Goal: Task Accomplishment & Management: Manage account settings

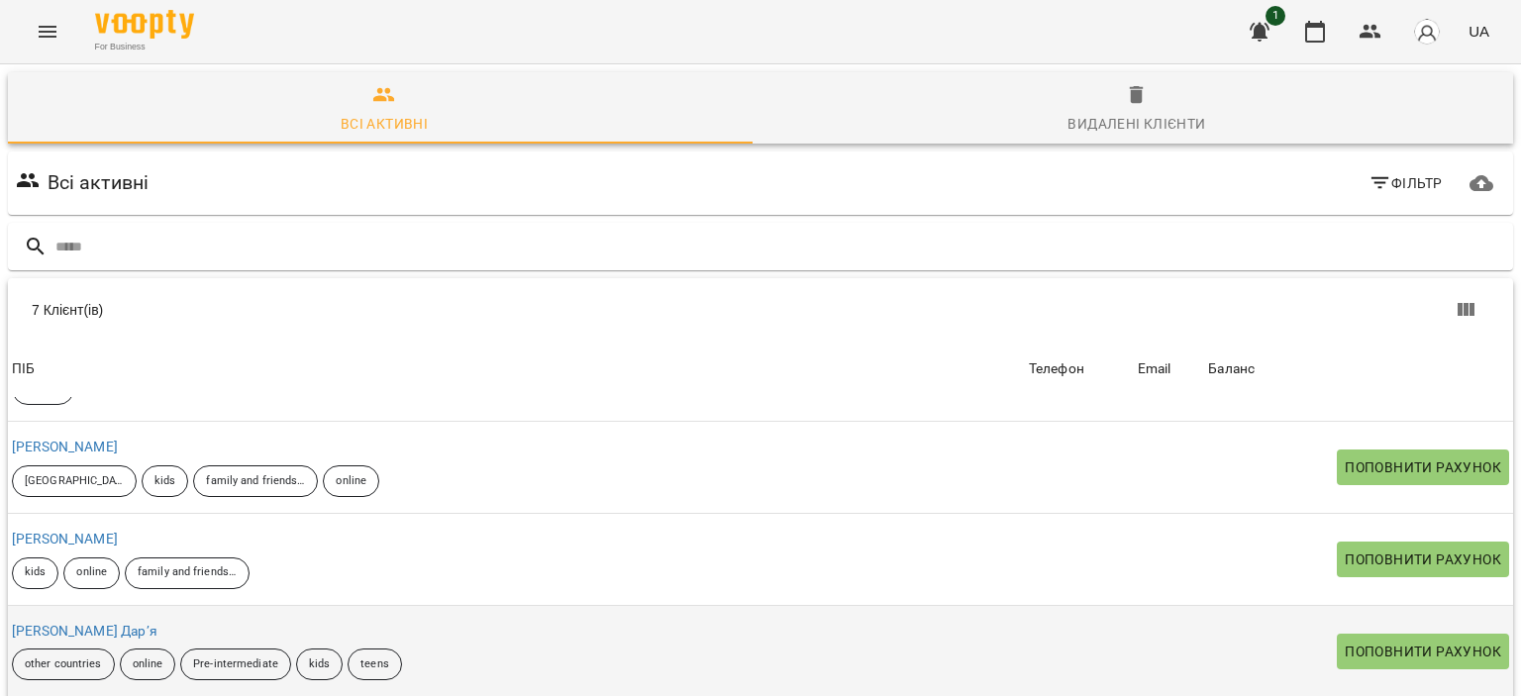
scroll to position [198, 0]
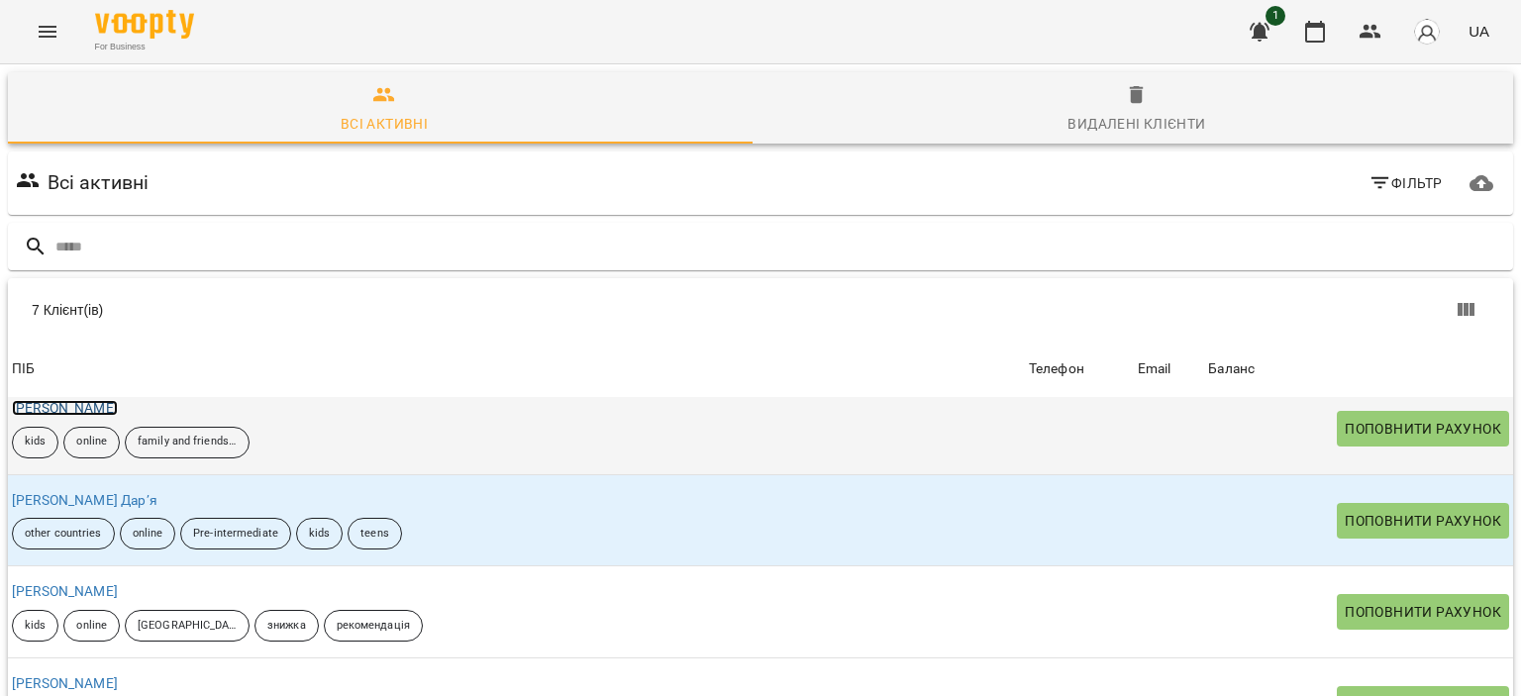
click at [101, 411] on link "[PERSON_NAME]" at bounding box center [65, 408] width 106 height 16
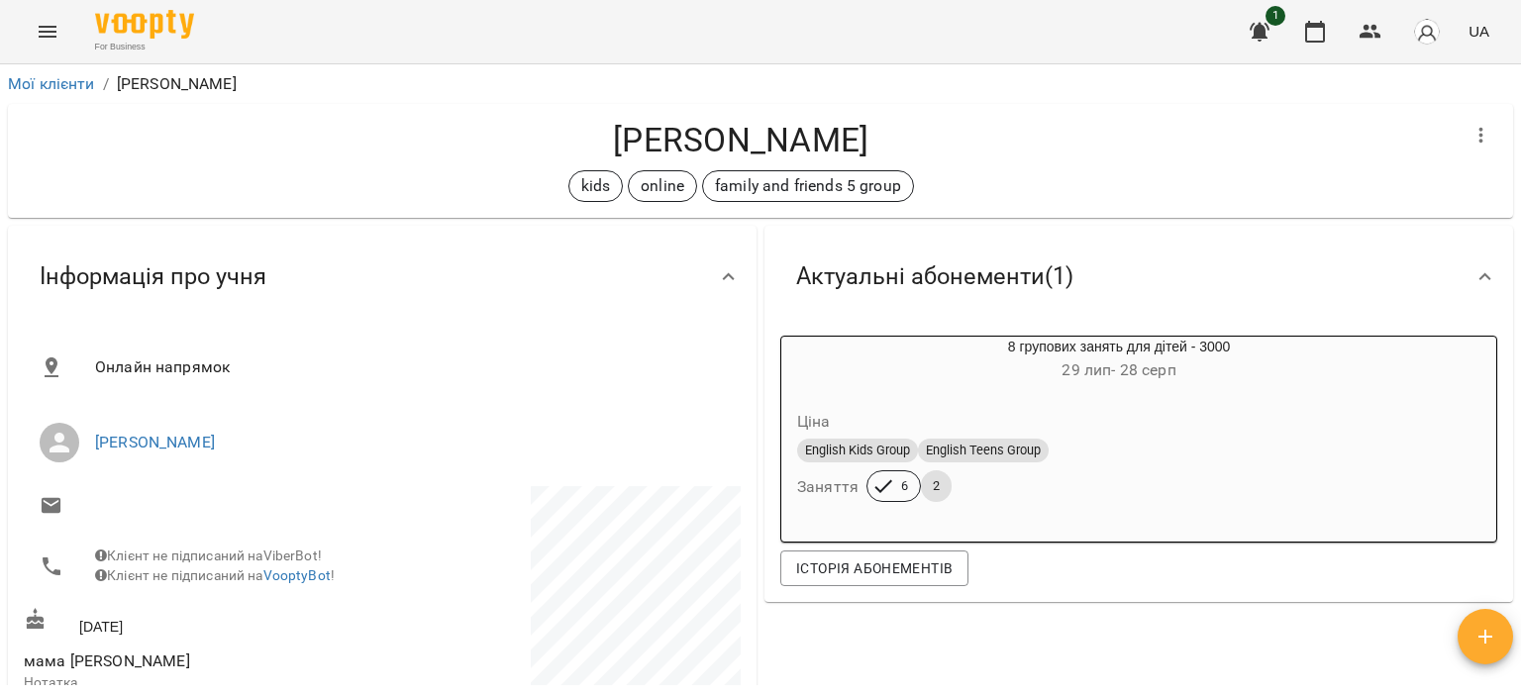
click at [1502, 645] on span "button" at bounding box center [1485, 637] width 55 height 24
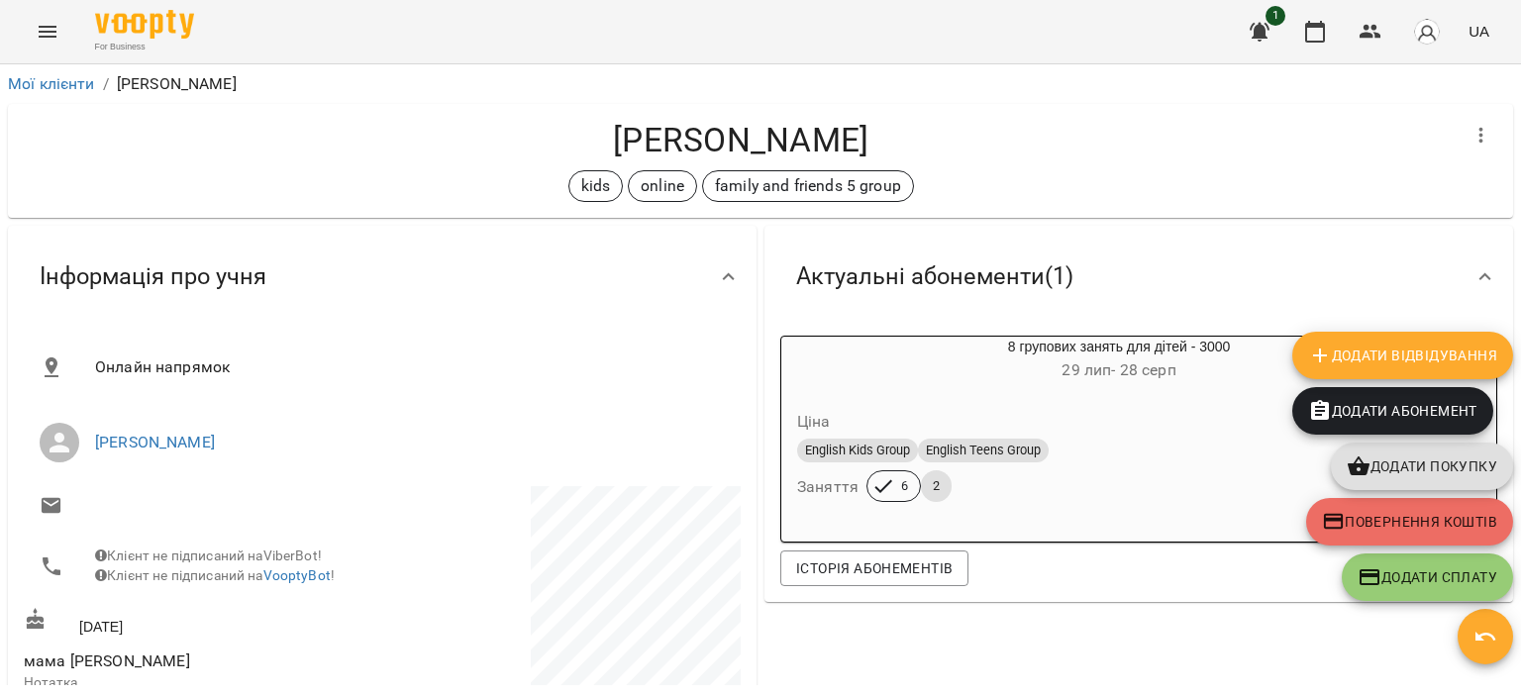
click at [1334, 350] on span "Додати Відвідування" at bounding box center [1403, 356] width 189 height 24
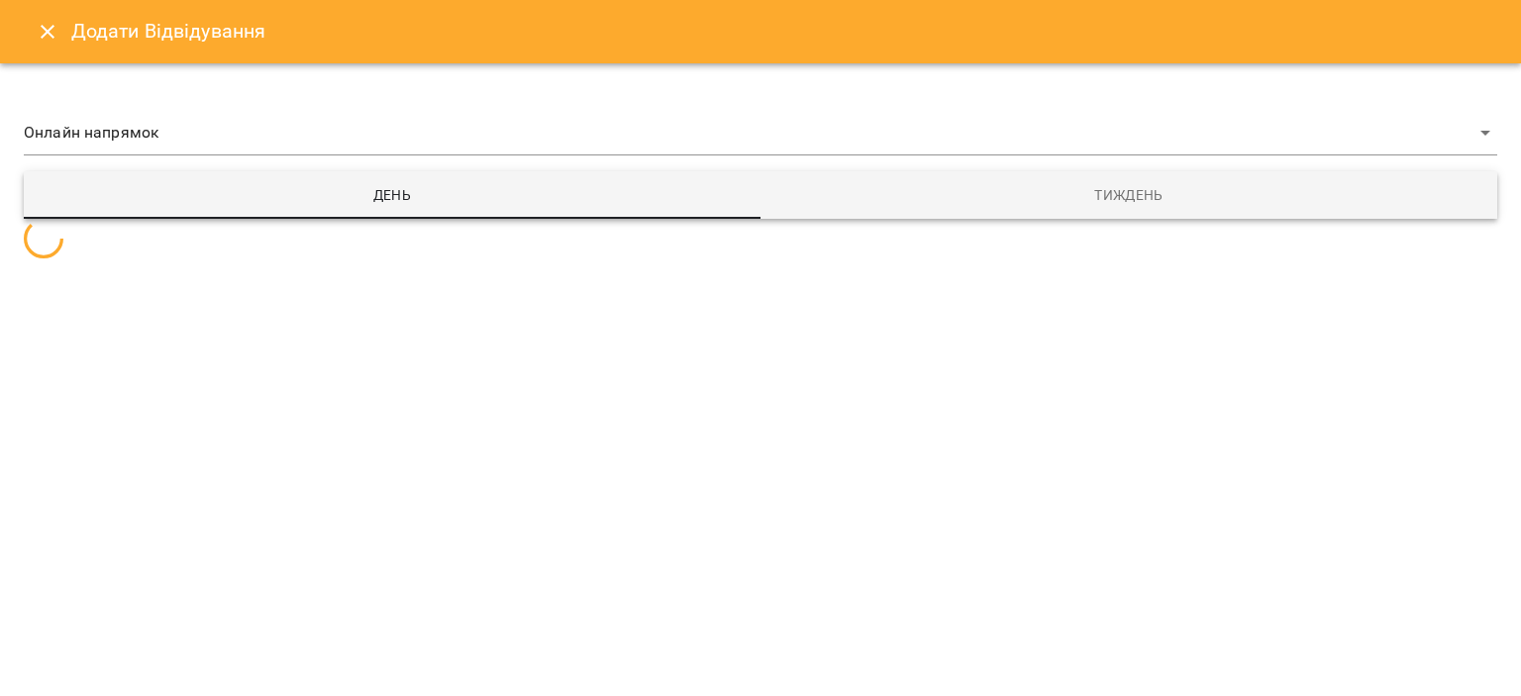
select select
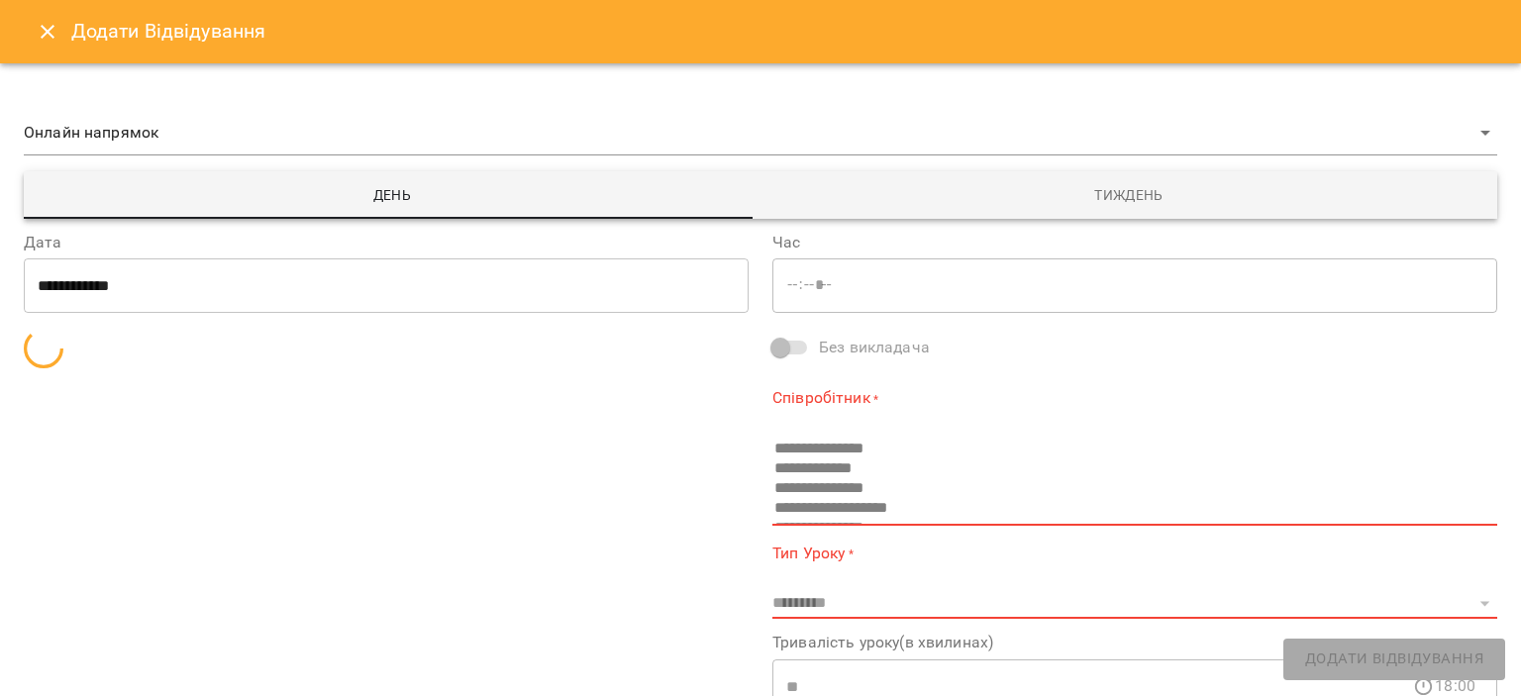
type input "*****"
select select "**********"
type input "**********"
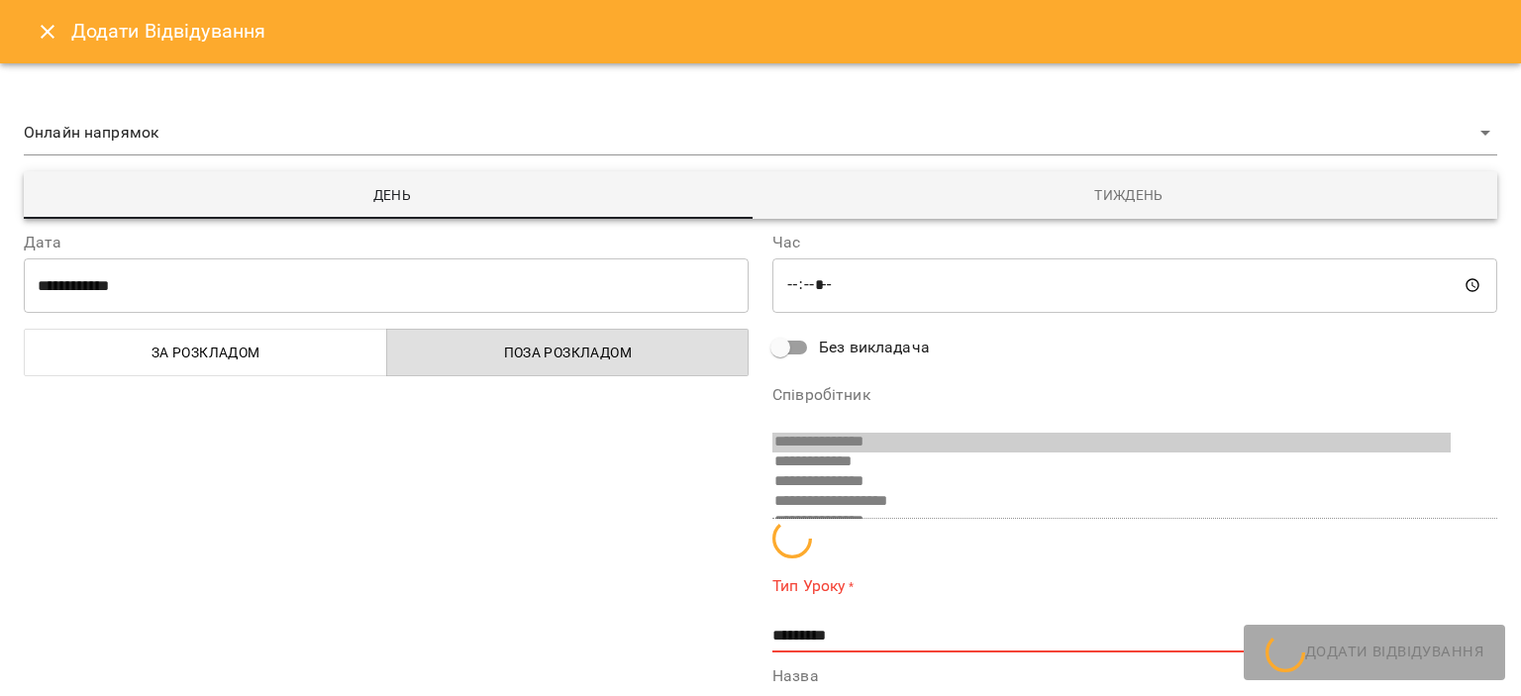
scroll to position [13, 0]
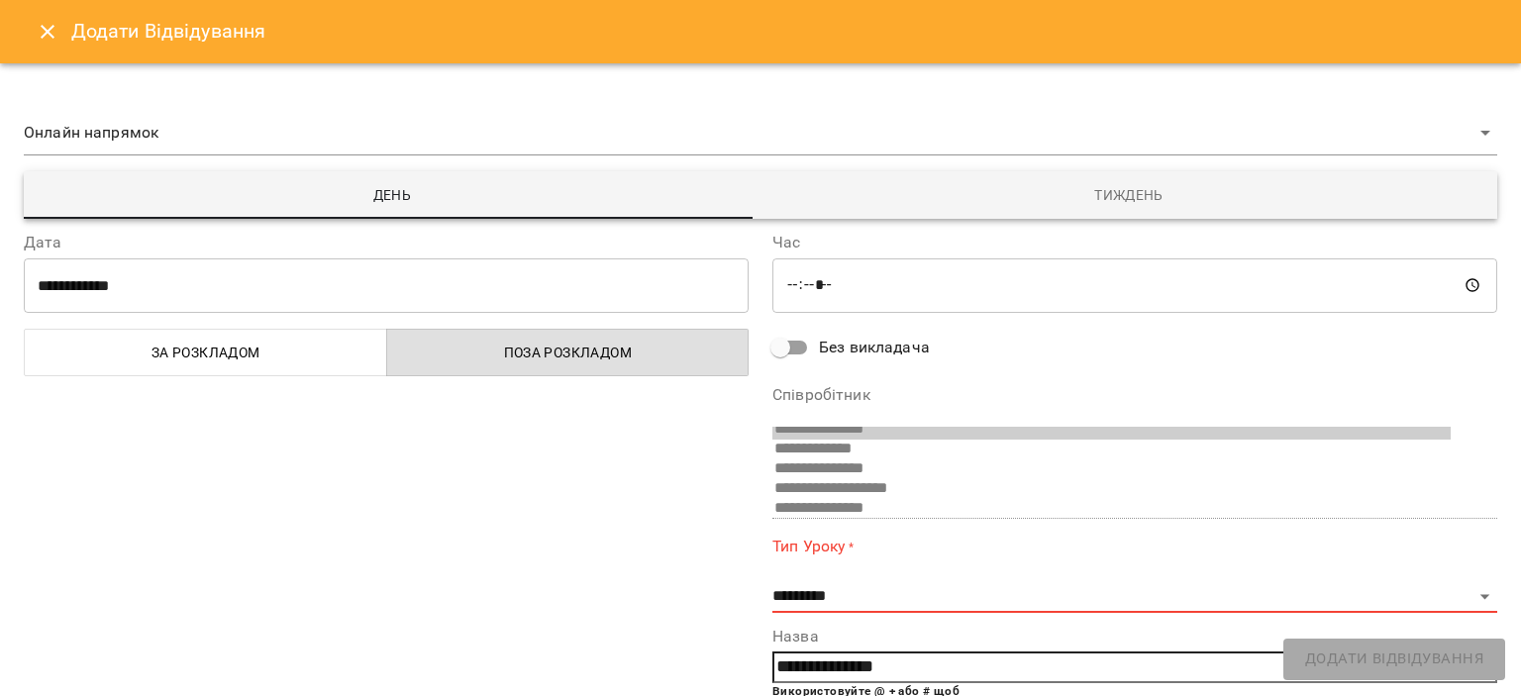
click at [1070, 201] on span "Тиждень" at bounding box center [1129, 195] width 713 height 24
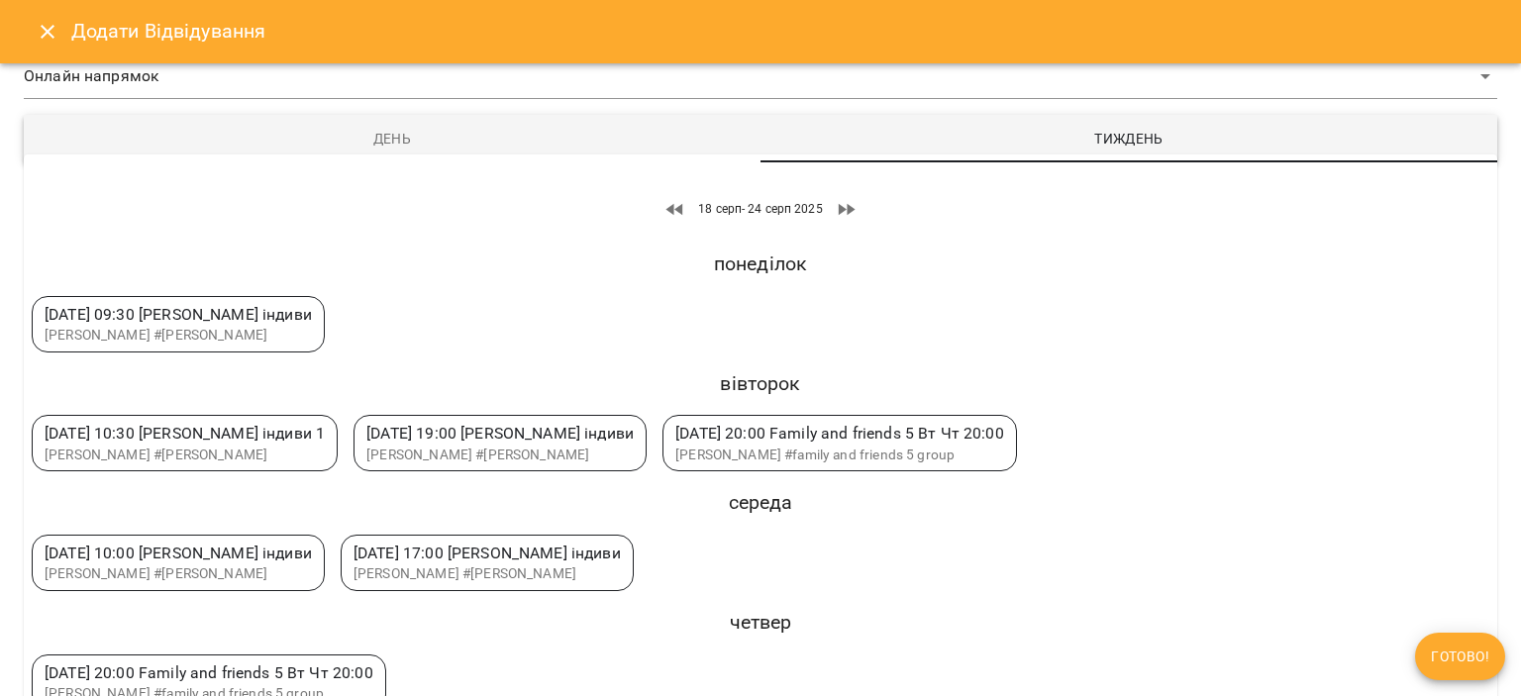
scroll to position [84, 0]
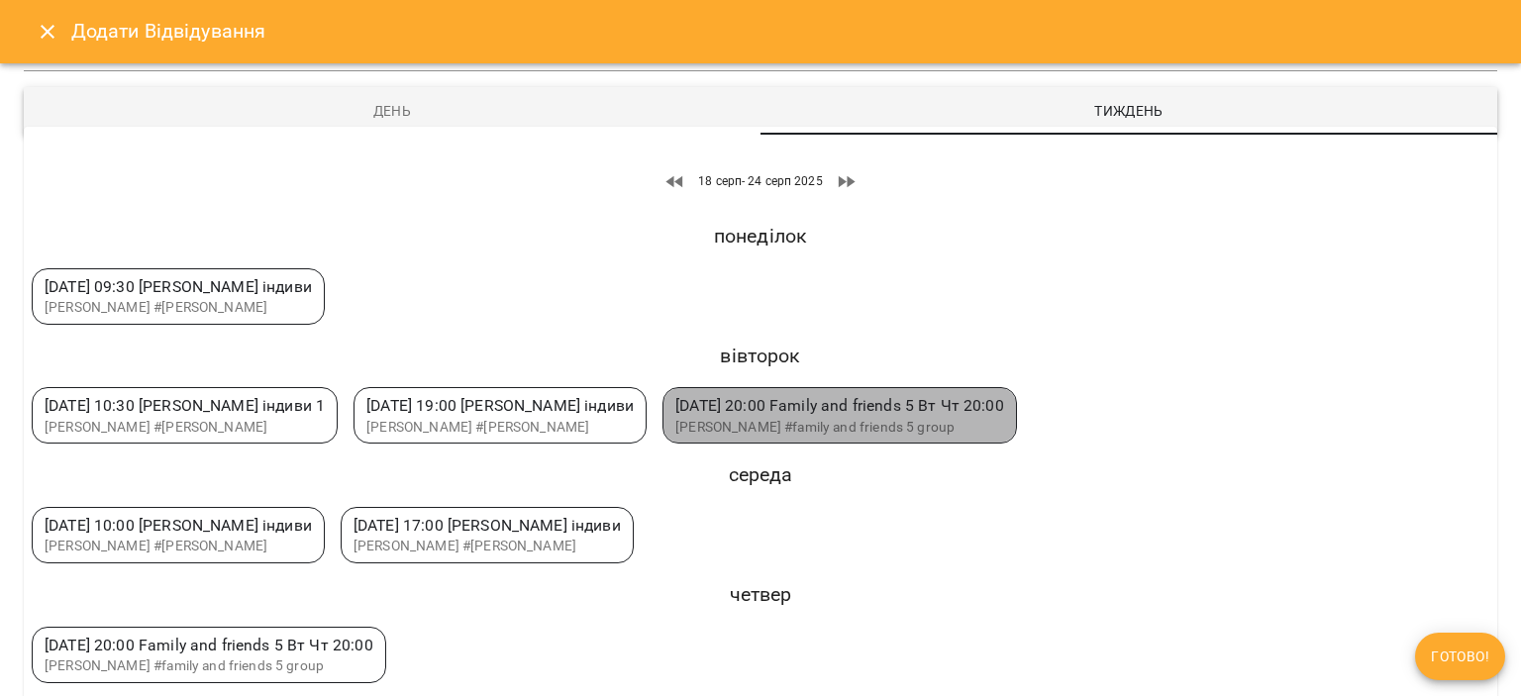
click at [962, 399] on span "[DATE] 20:00 Family and friends 5 Вт Чт 20:00" at bounding box center [840, 405] width 329 height 19
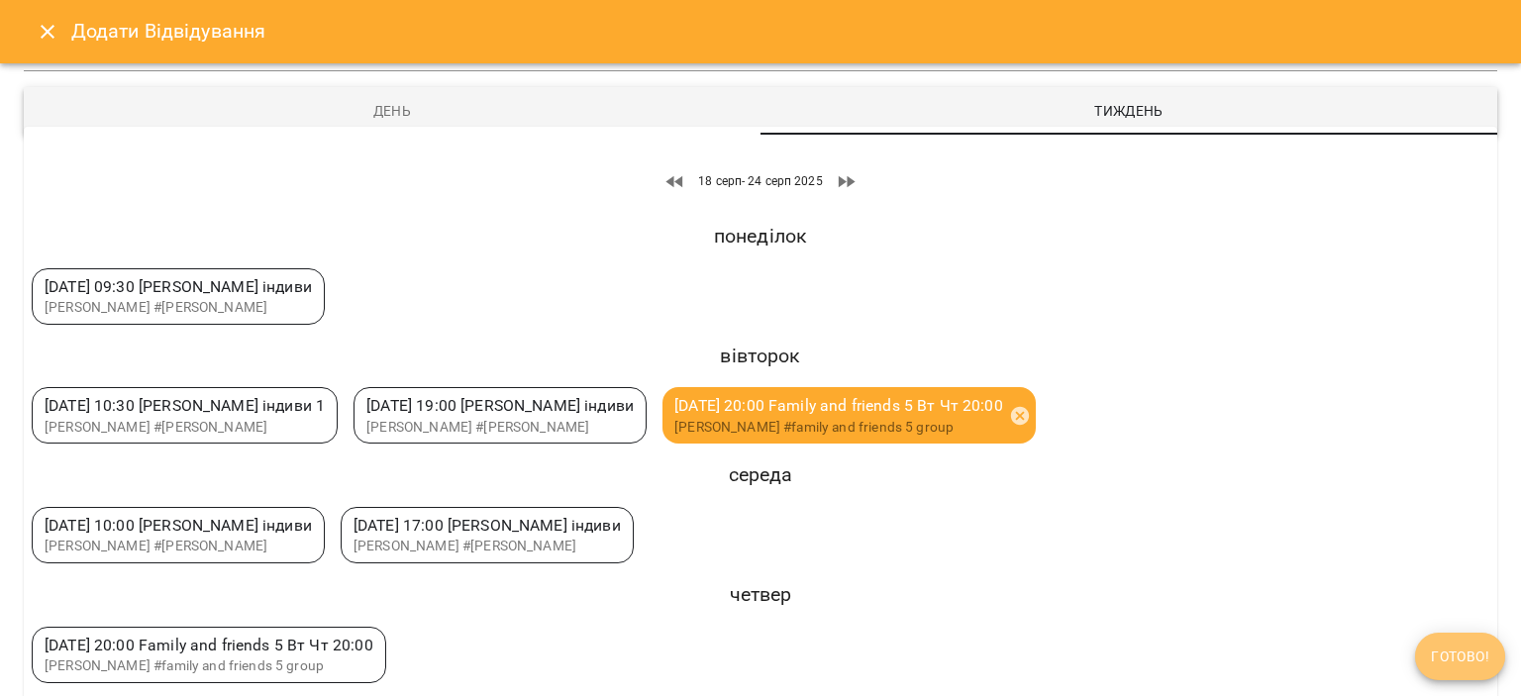
click at [1445, 650] on span "Готово!" at bounding box center [1460, 657] width 58 height 24
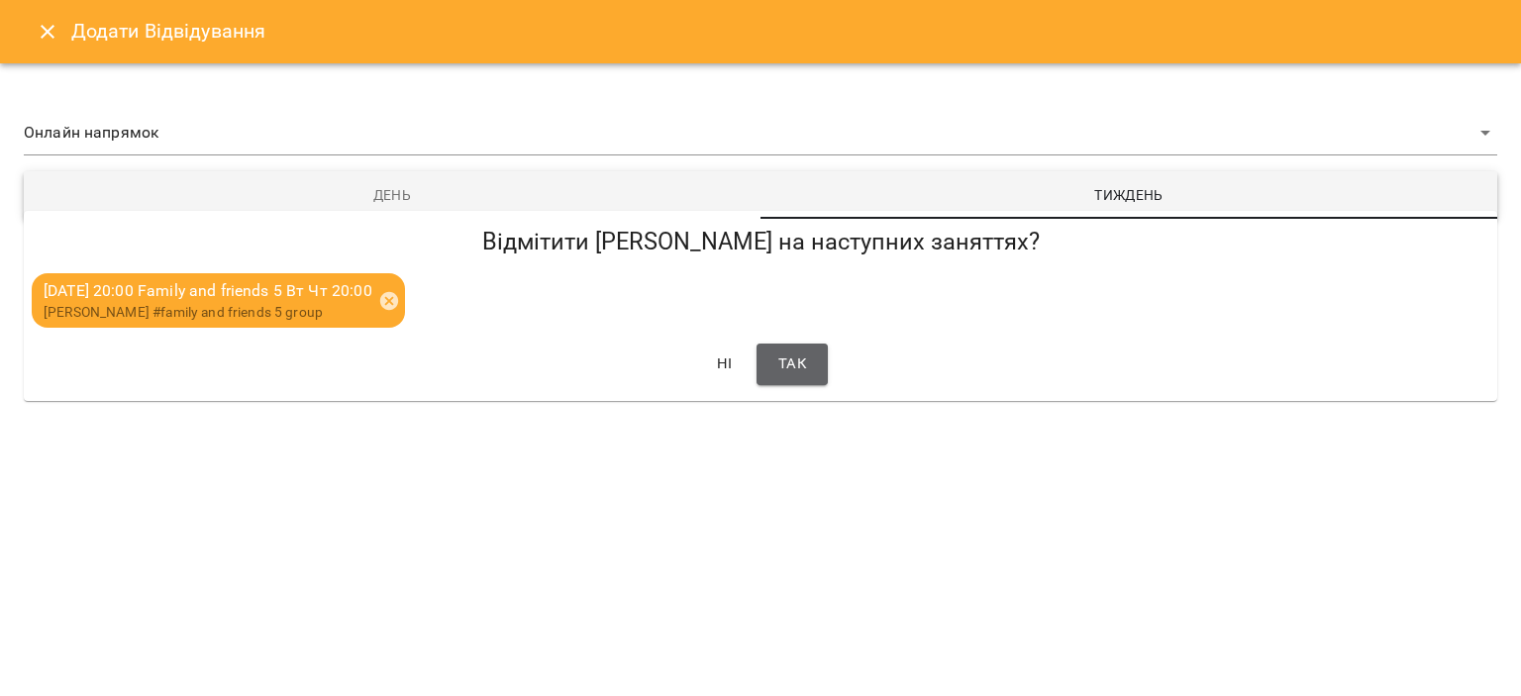
click at [776, 369] on button "Так" at bounding box center [792, 365] width 71 height 42
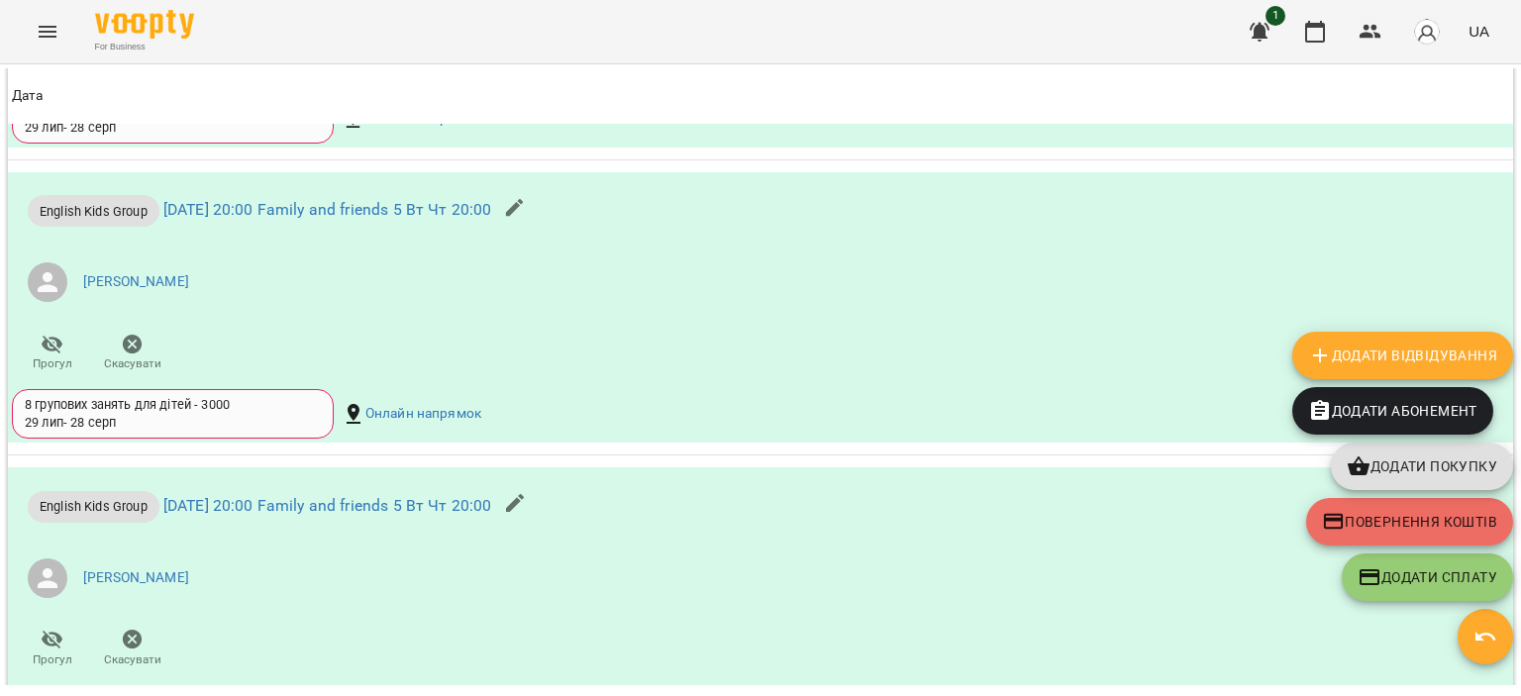
scroll to position [1981, 0]
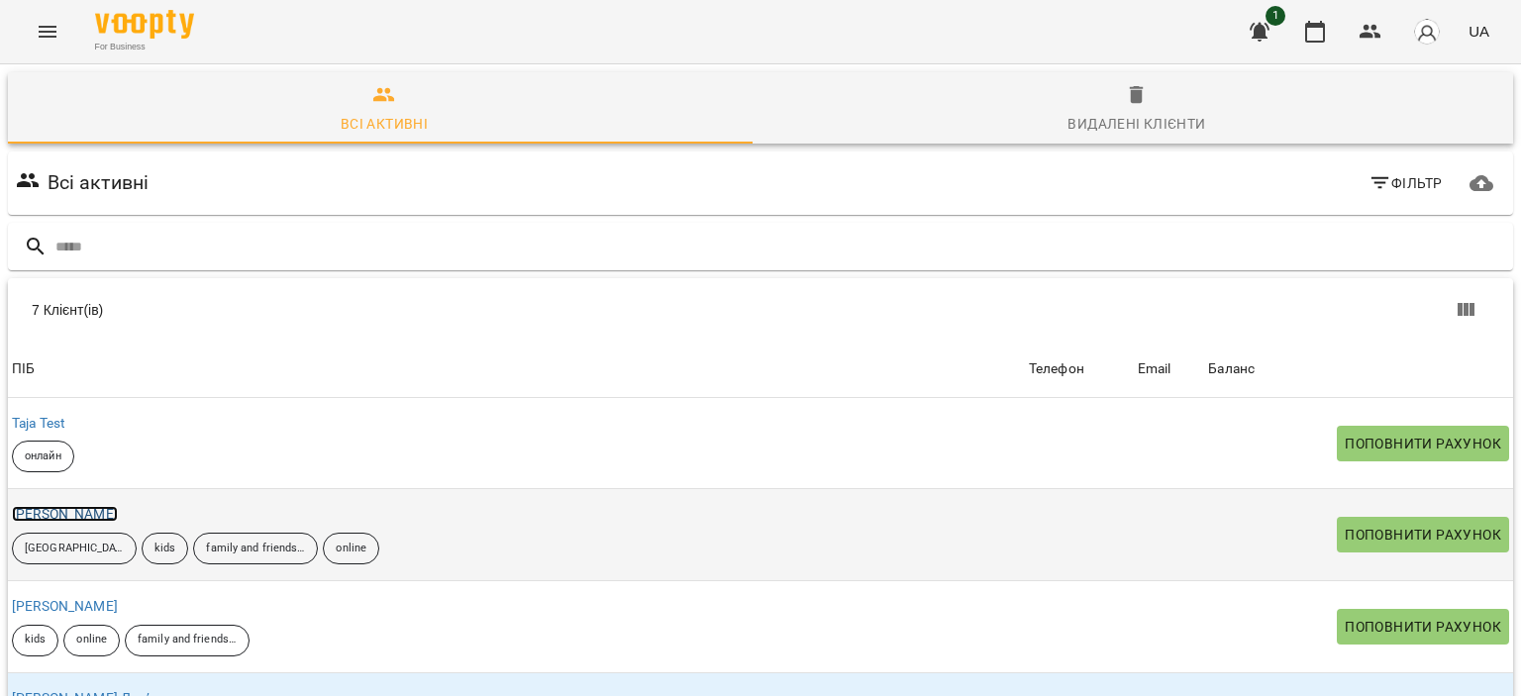
click at [83, 513] on link "[PERSON_NAME]" at bounding box center [65, 514] width 106 height 16
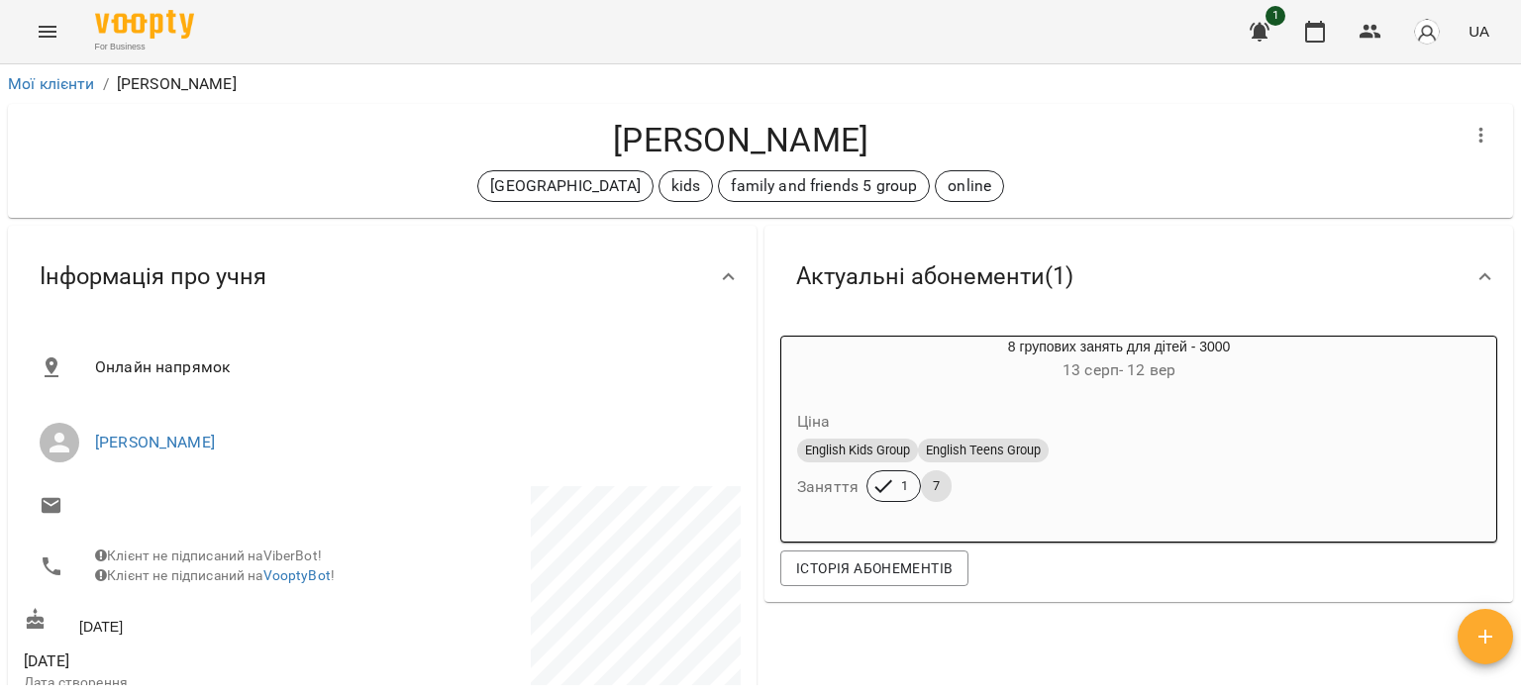
click at [1474, 632] on icon "button" at bounding box center [1486, 637] width 24 height 24
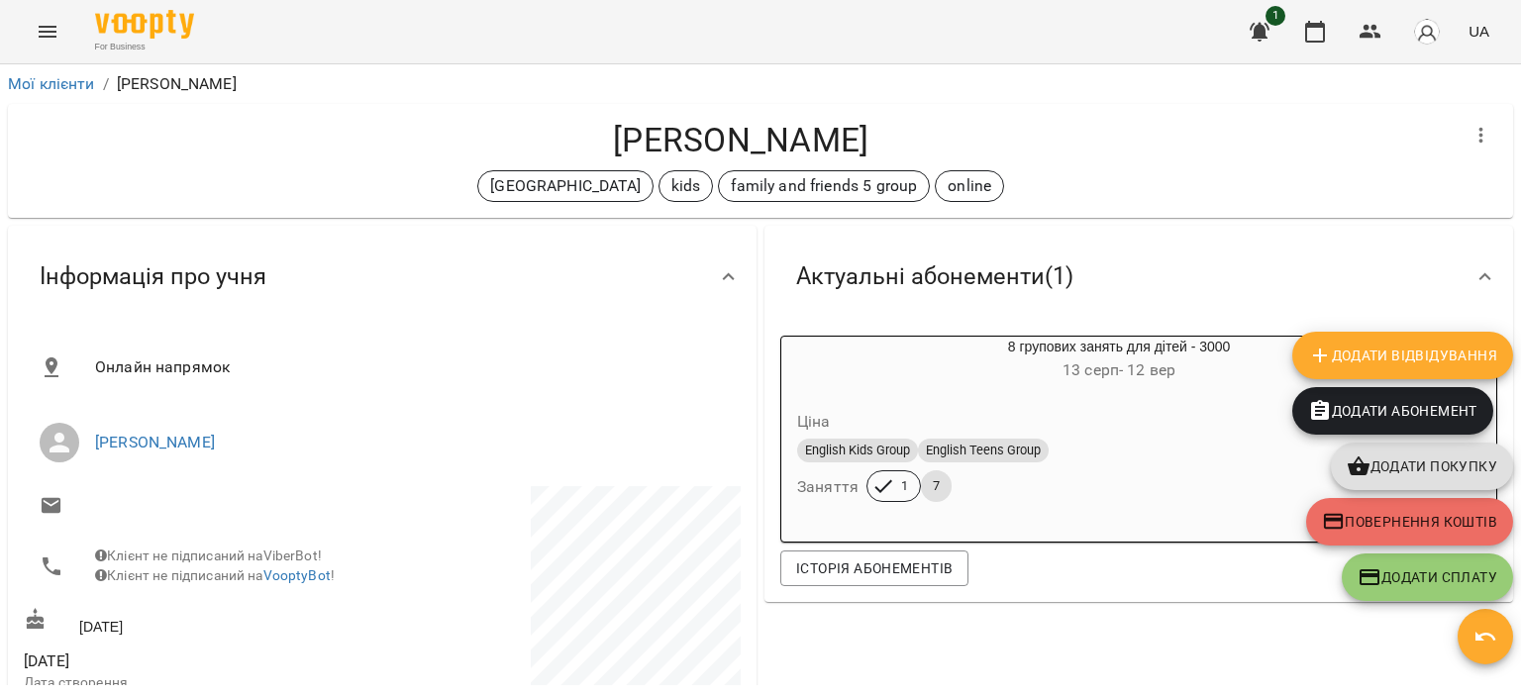
click at [1372, 356] on span "Додати Відвідування" at bounding box center [1403, 356] width 189 height 24
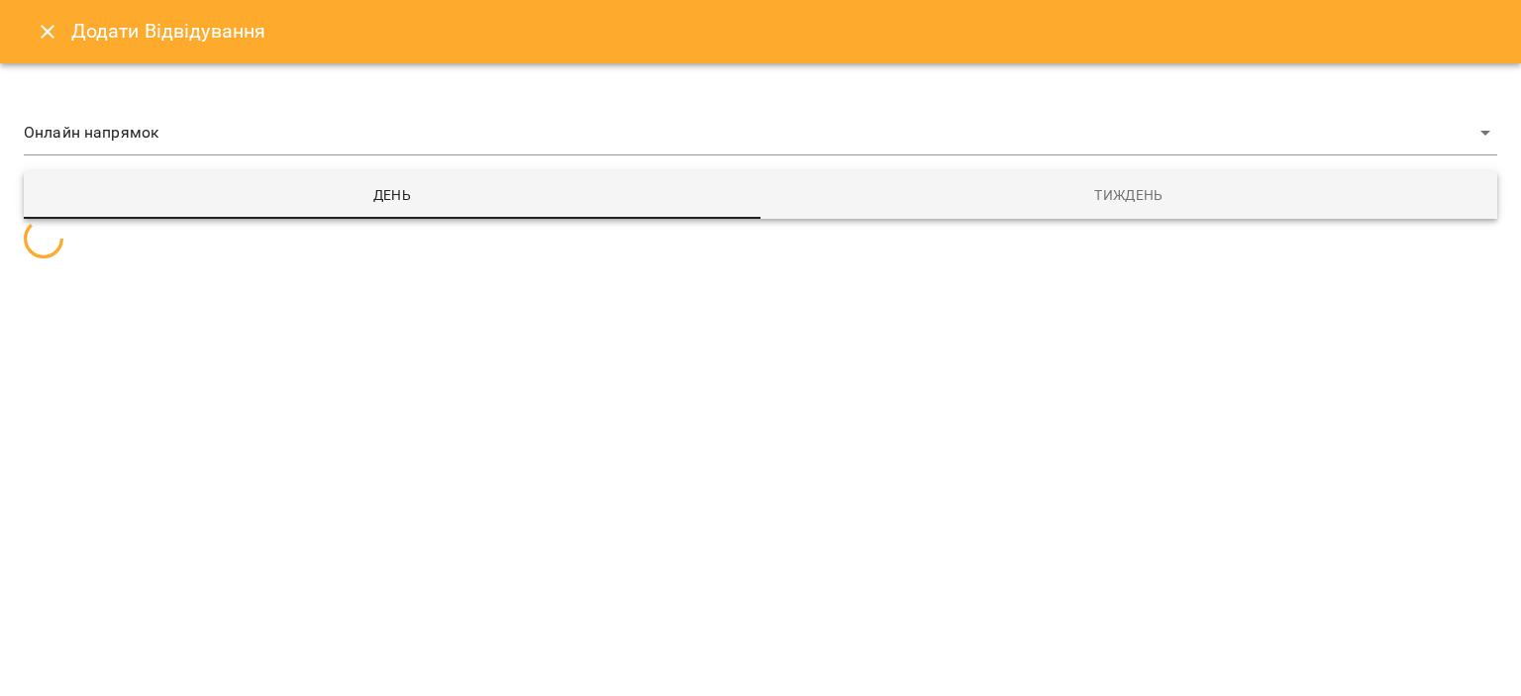
select select
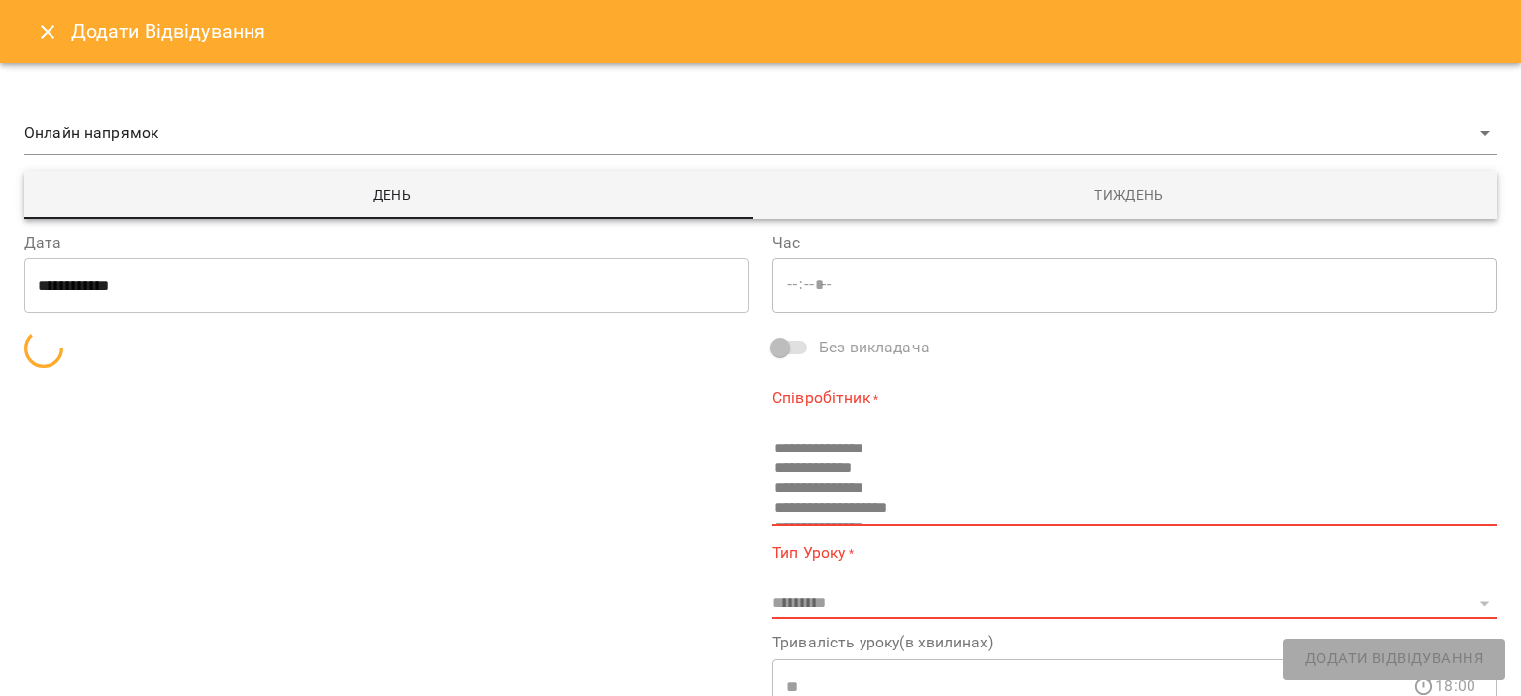
type input "*****"
select select "**********"
type input "**********"
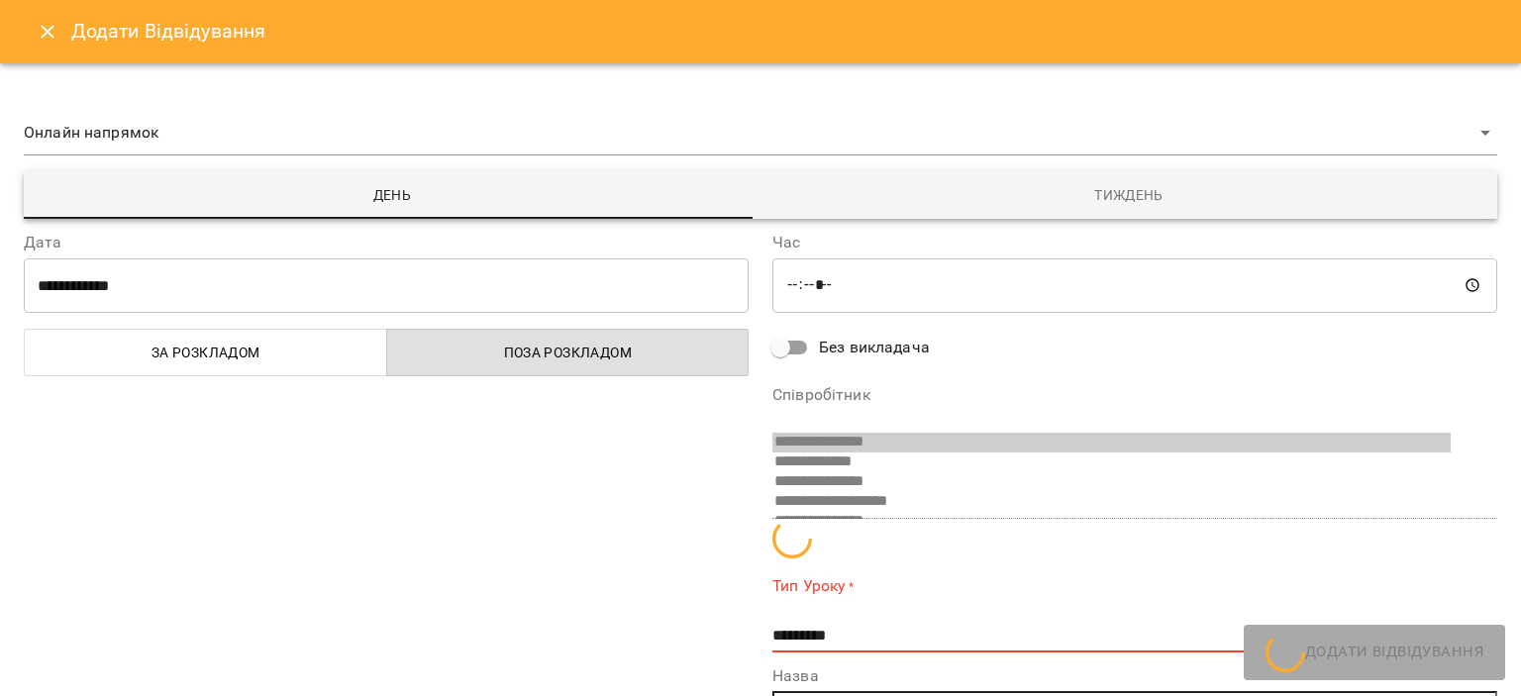
scroll to position [13, 0]
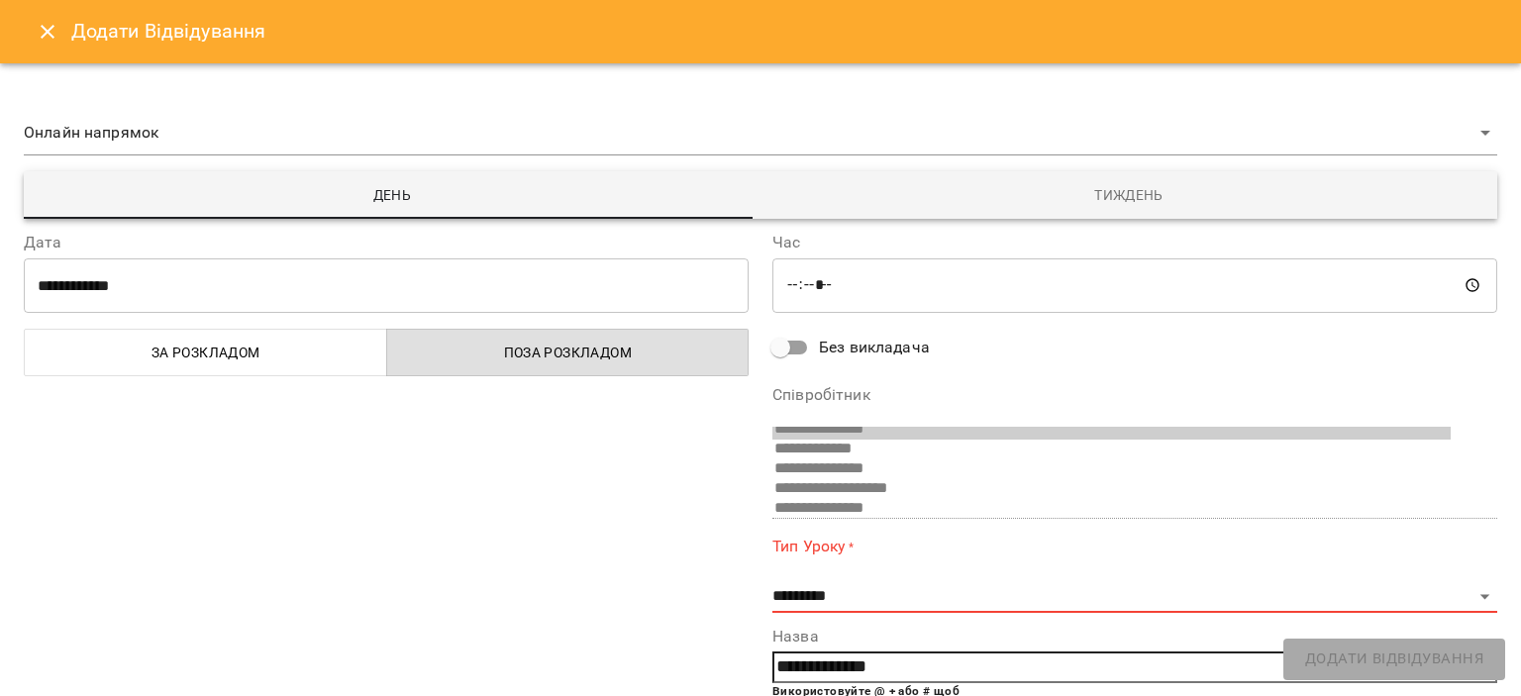
click at [1142, 210] on button "Тиждень" at bounding box center [1129, 195] width 737 height 48
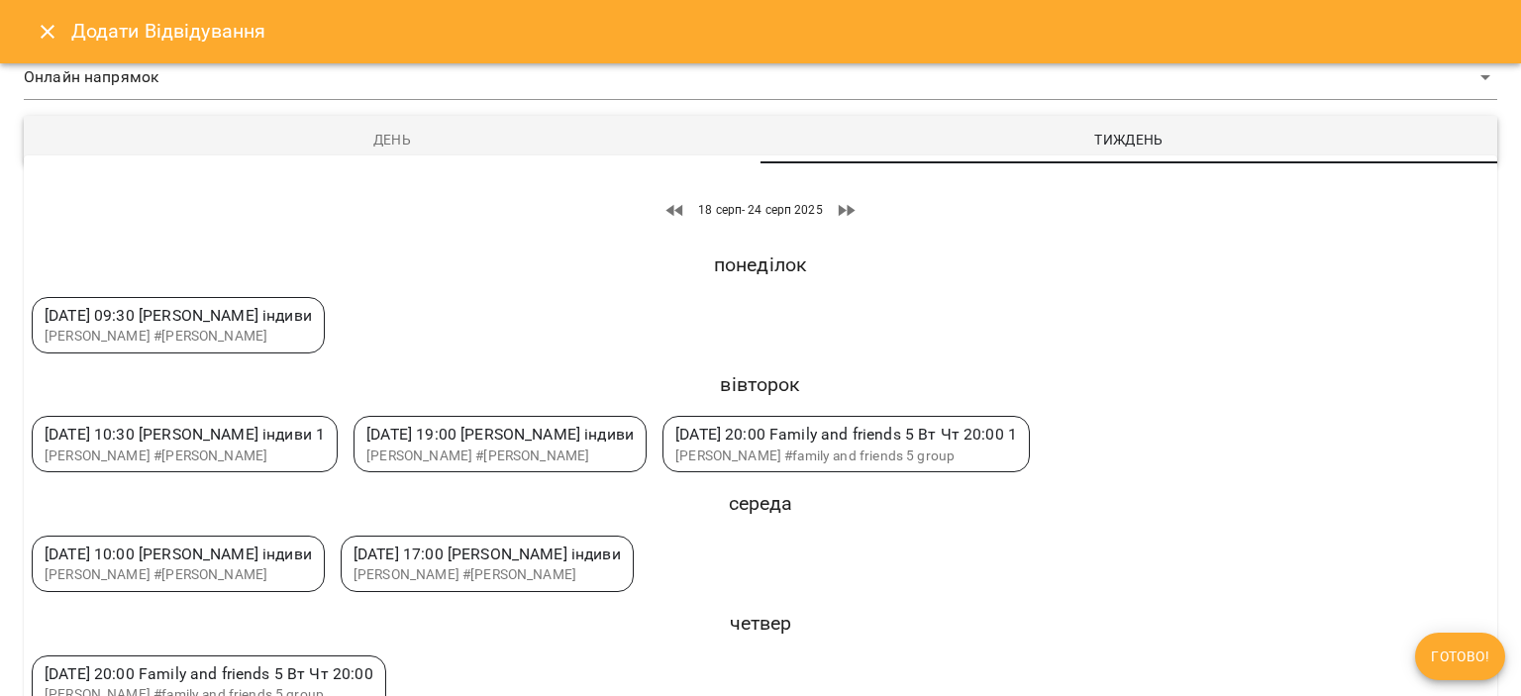
scroll to position [84, 0]
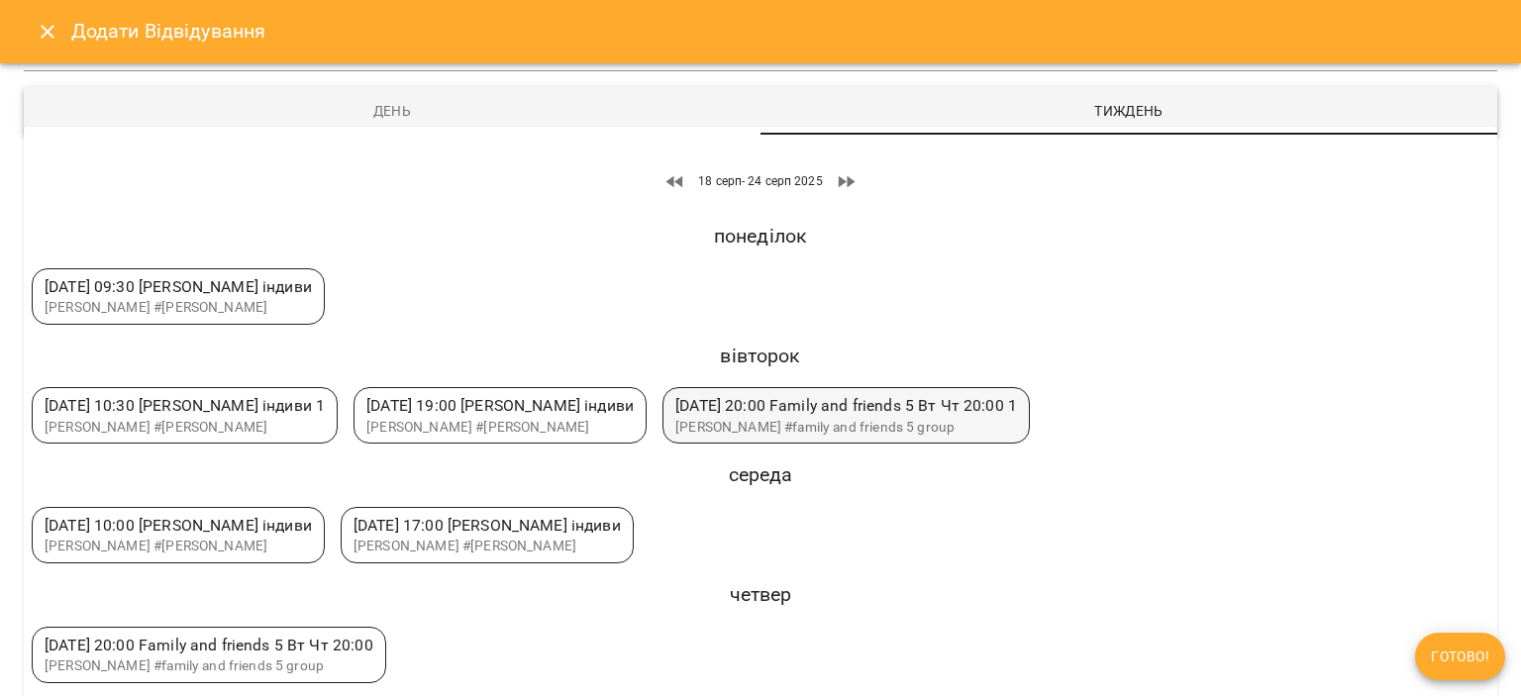
click at [955, 419] on span "[PERSON_NAME] #family and friends 5 group" at bounding box center [815, 427] width 279 height 16
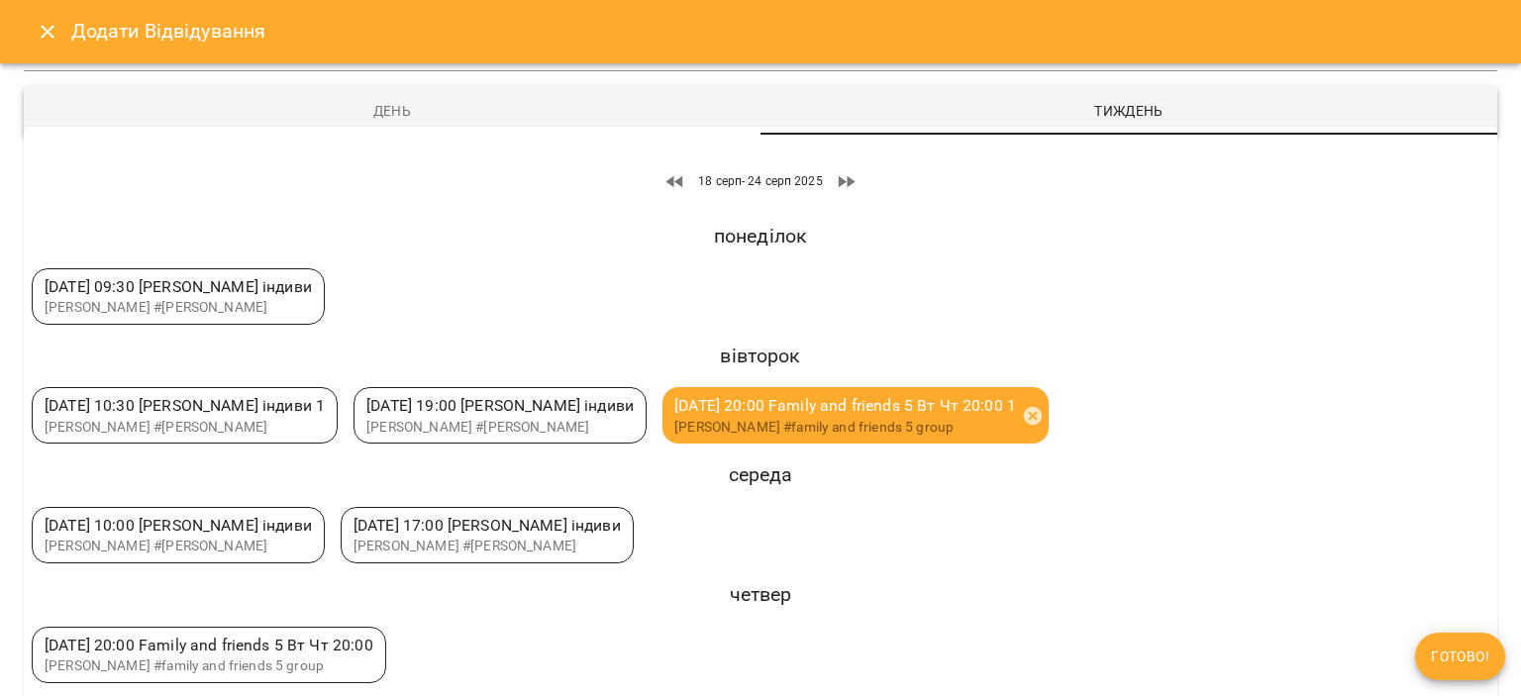
click at [1469, 649] on span "Готово!" at bounding box center [1460, 657] width 58 height 24
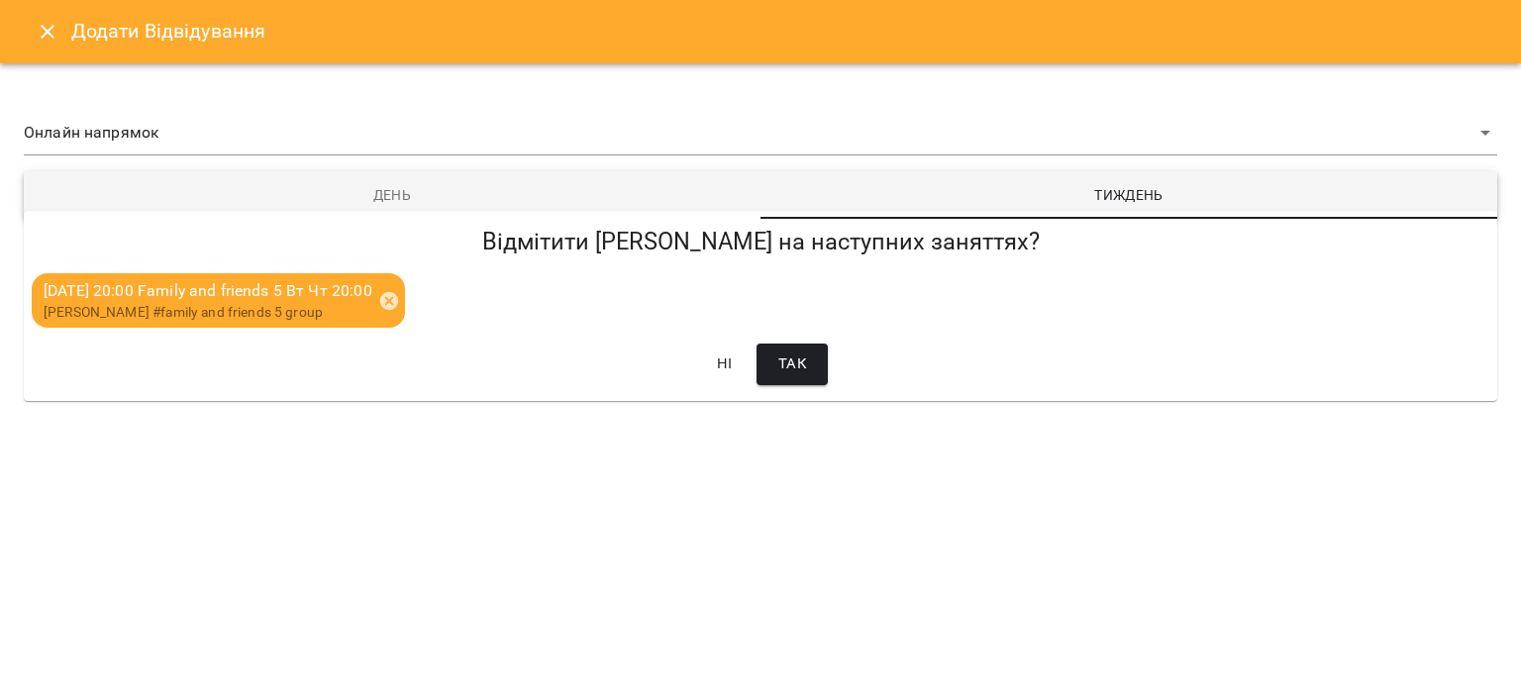
scroll to position [0, 0]
click at [789, 372] on span "Так" at bounding box center [793, 365] width 28 height 26
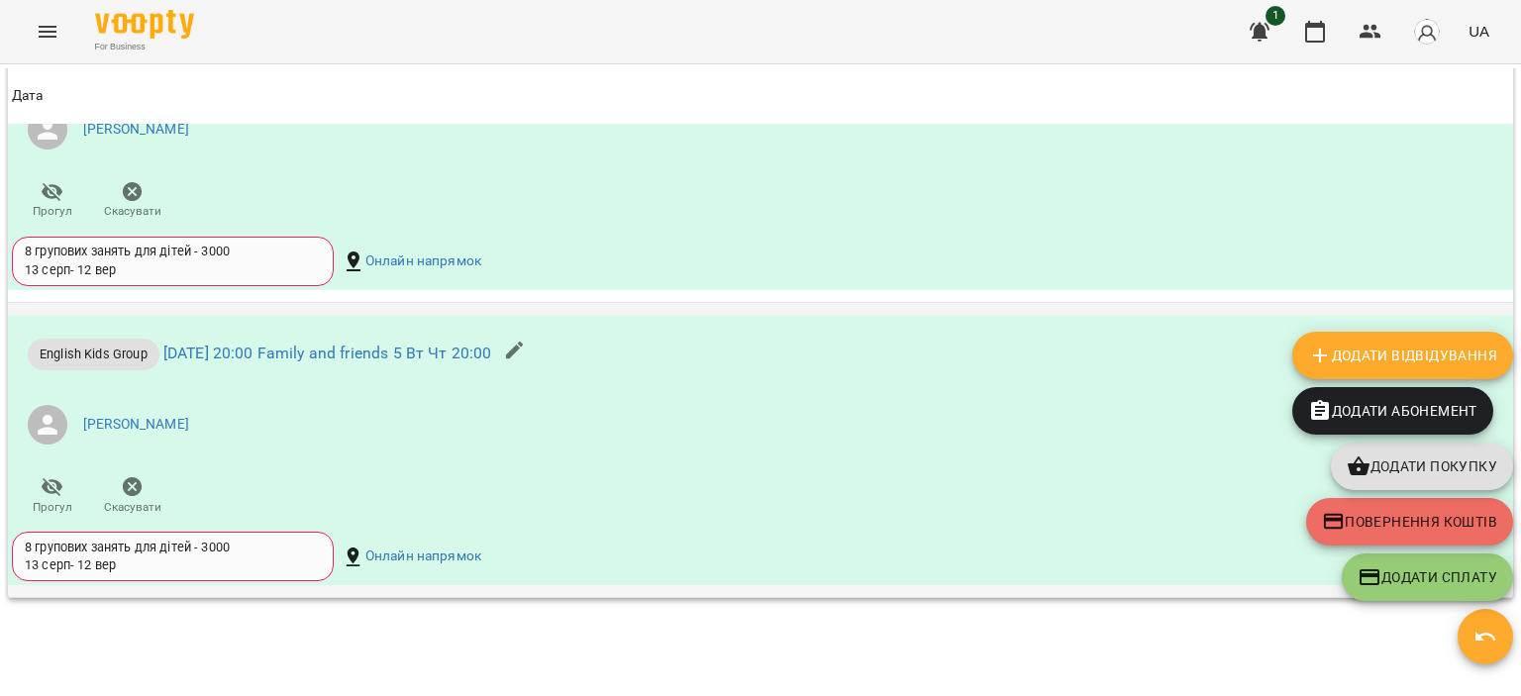
scroll to position [1743, 0]
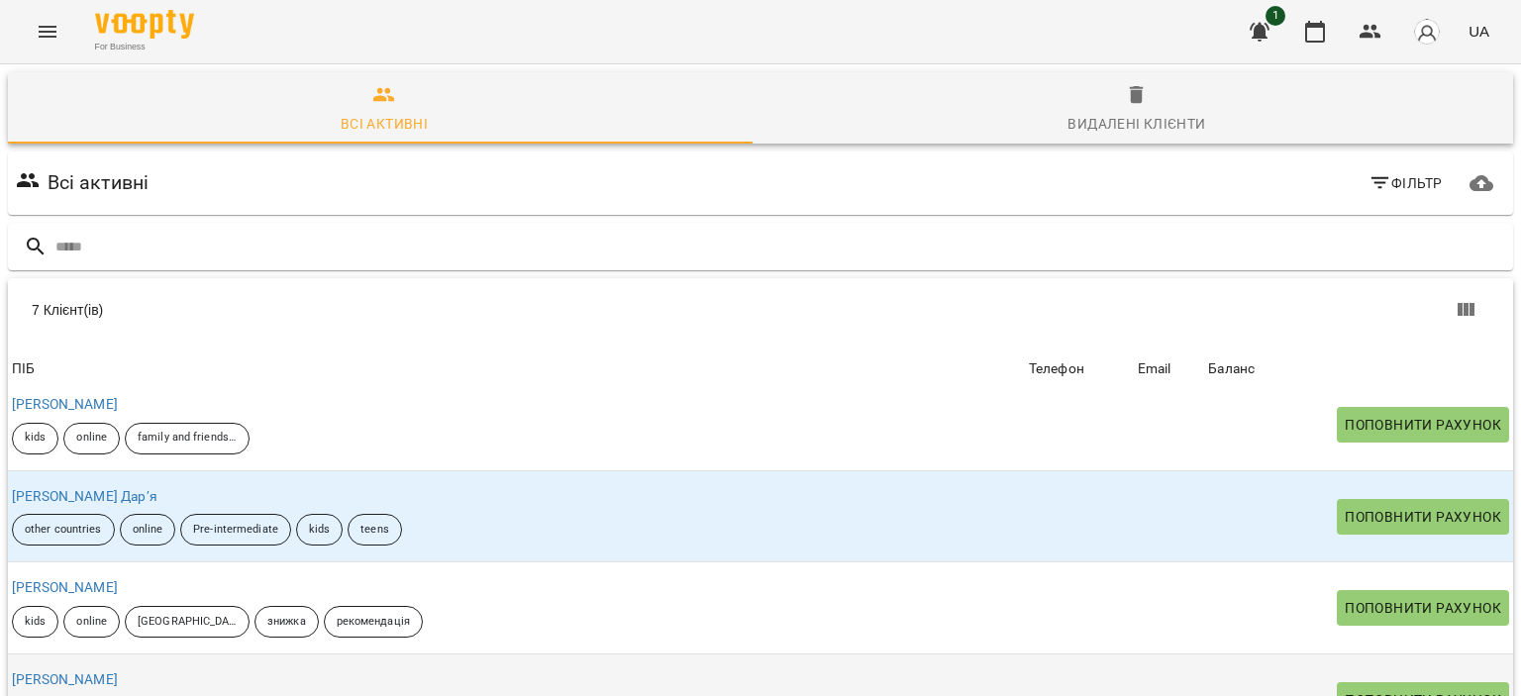
scroll to position [198, 0]
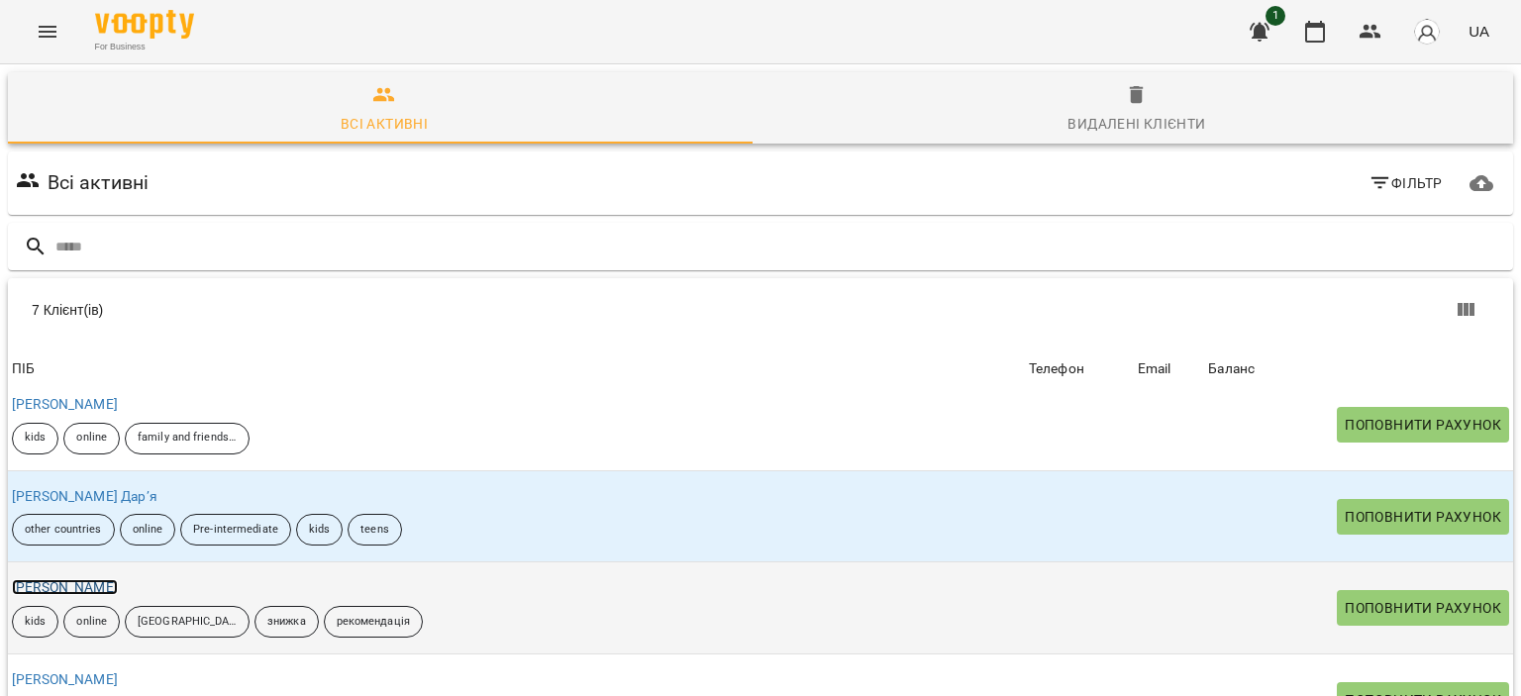
click at [77, 579] on link "[PERSON_NAME]" at bounding box center [65, 587] width 106 height 16
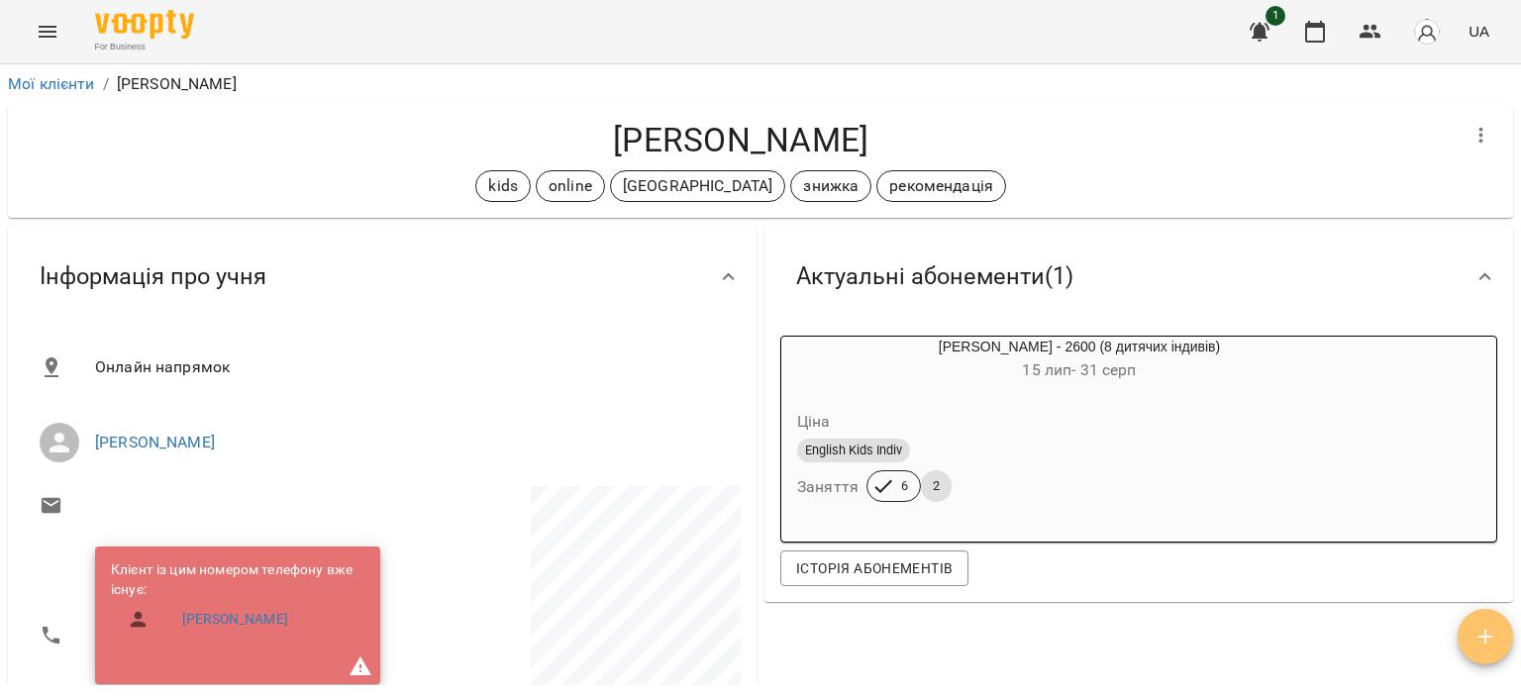
click at [1490, 621] on button "button" at bounding box center [1485, 636] width 55 height 55
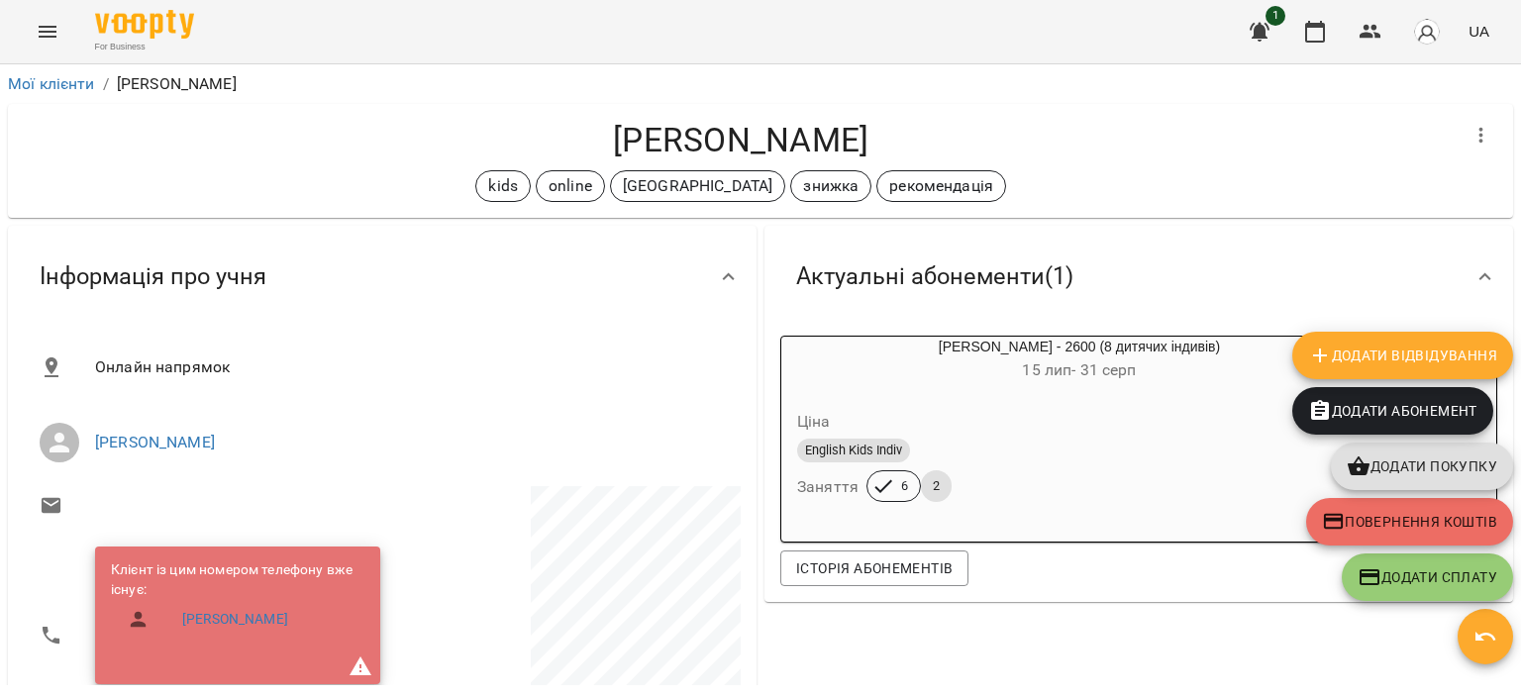
click at [1376, 340] on button "Додати Відвідування" at bounding box center [1403, 356] width 221 height 48
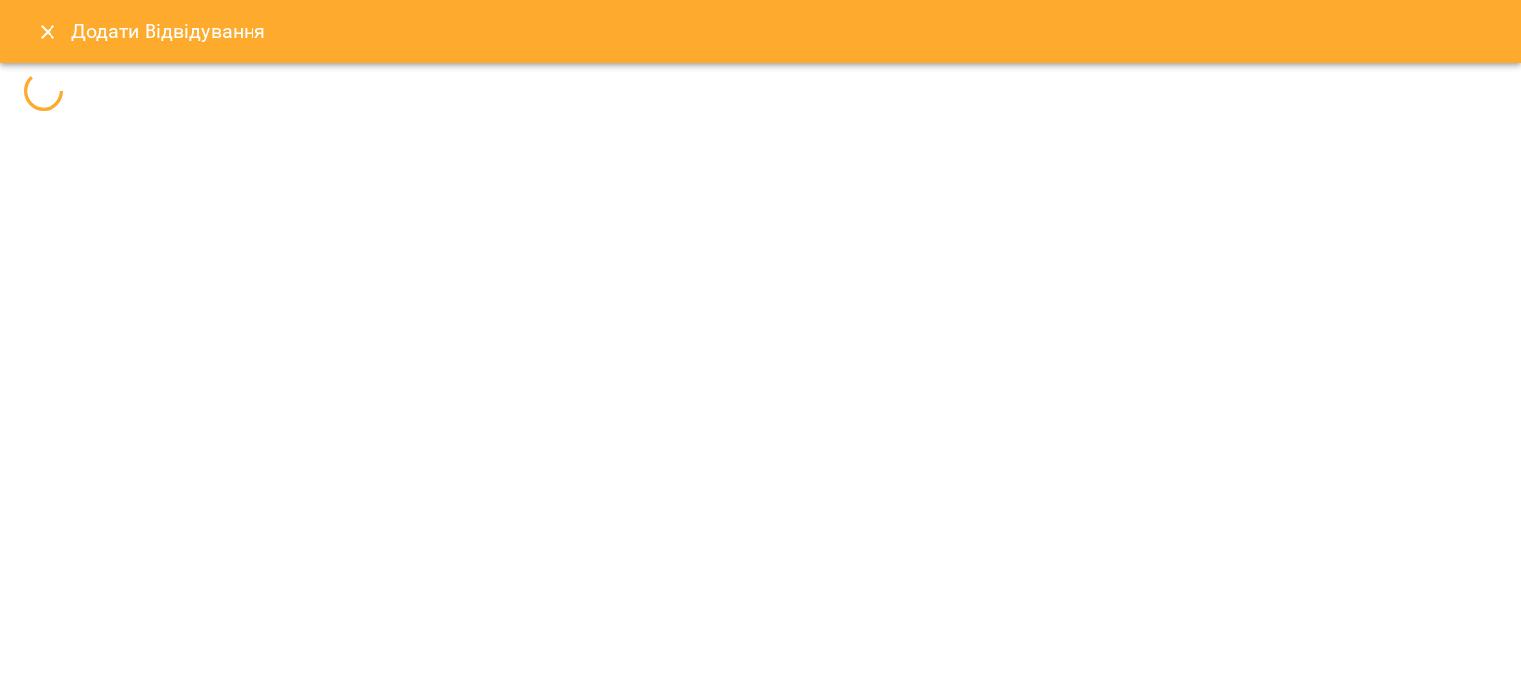
select select
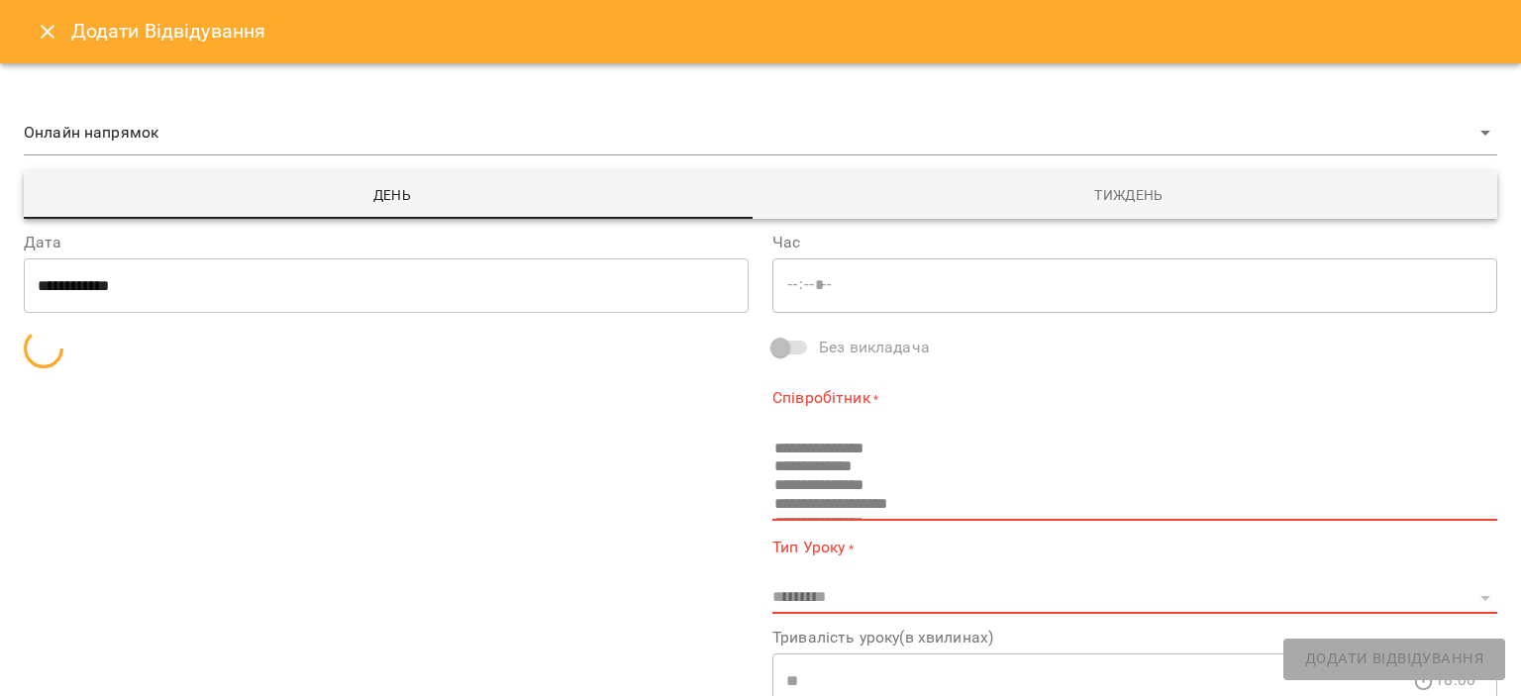
type input "*****"
select select "**********"
type input "**********"
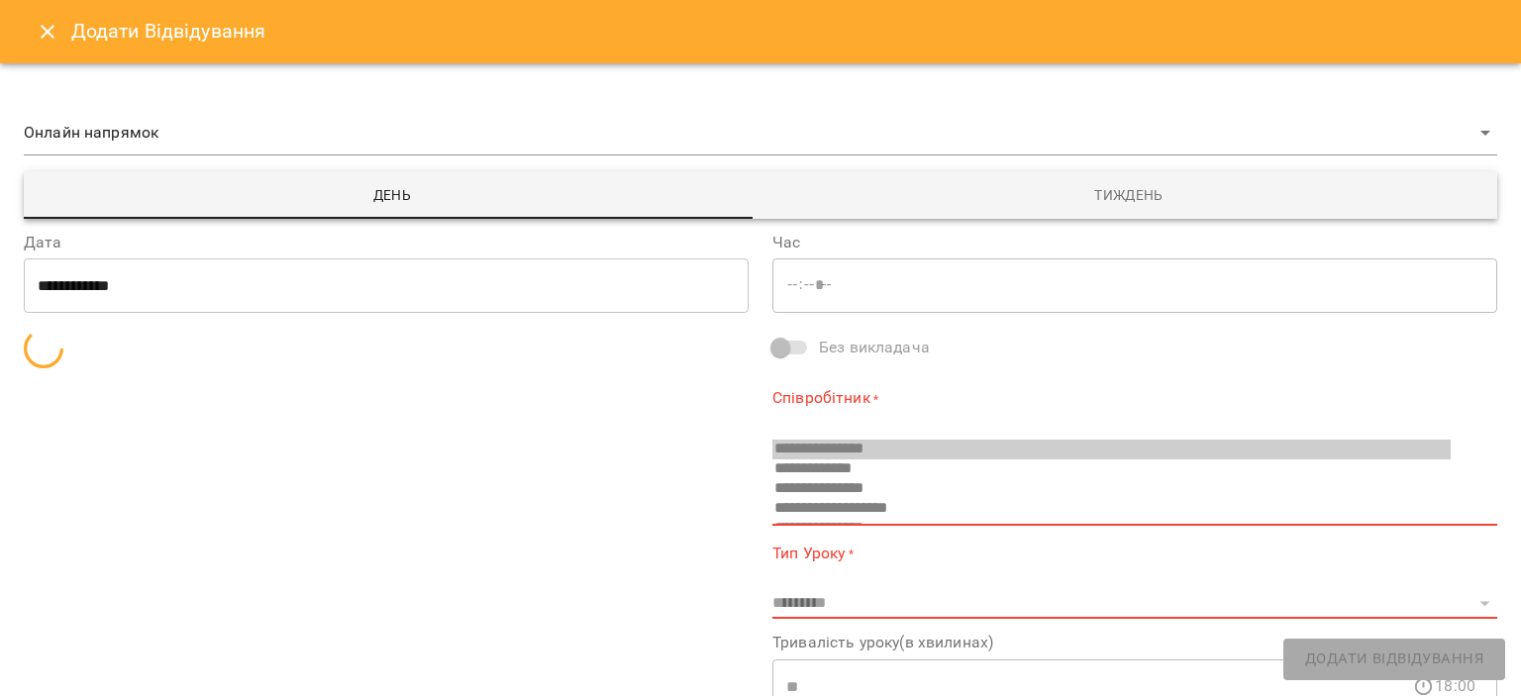
scroll to position [13, 0]
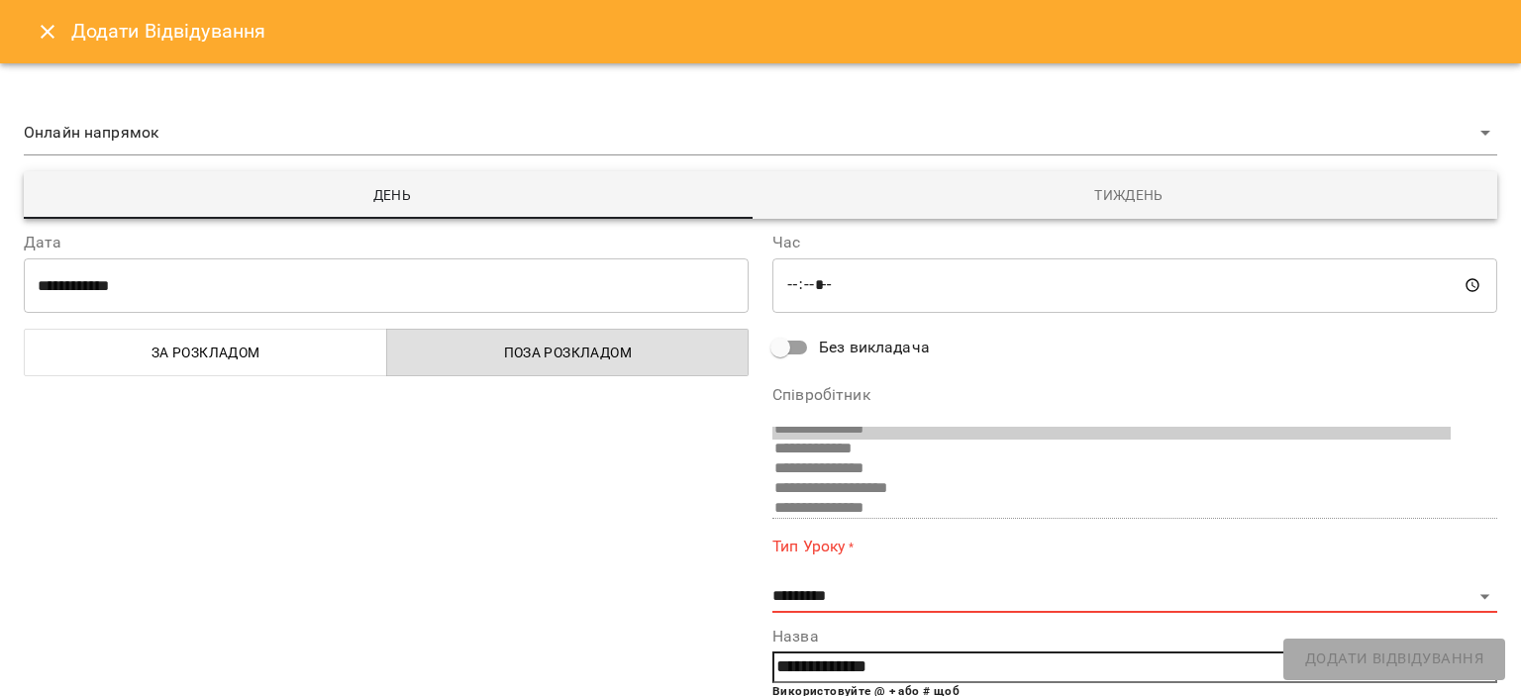
click at [1071, 189] on span "Тиждень" at bounding box center [1129, 195] width 713 height 24
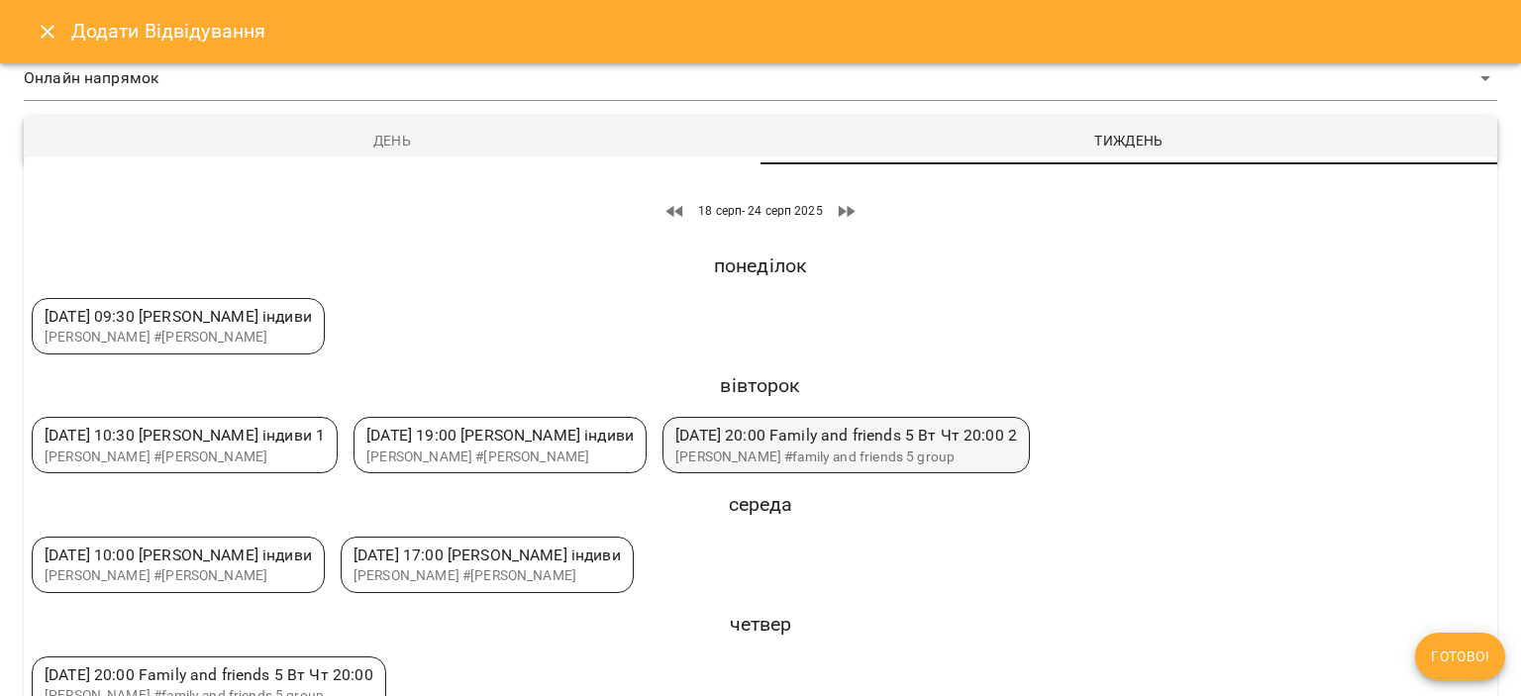
scroll to position [84, 0]
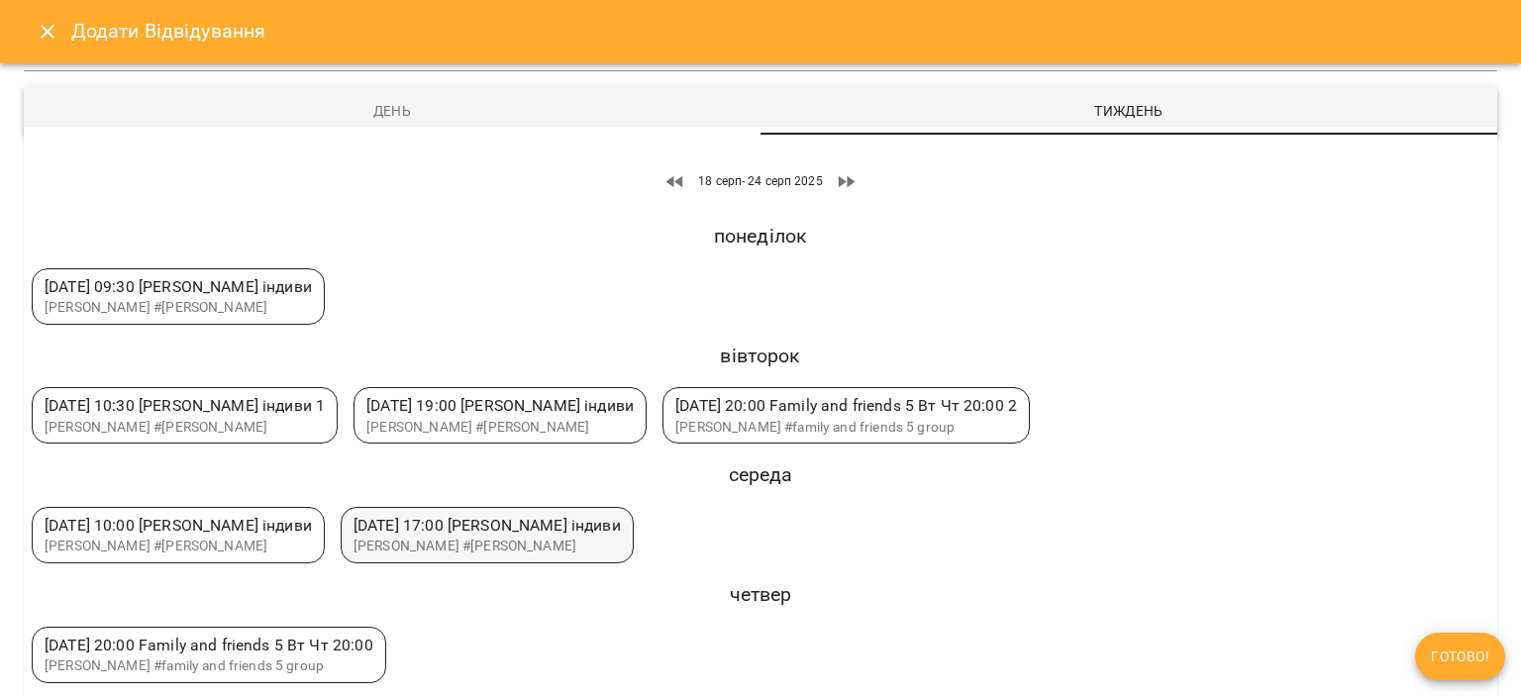
click at [559, 542] on span "[PERSON_NAME] #[PERSON_NAME]" at bounding box center [465, 546] width 223 height 16
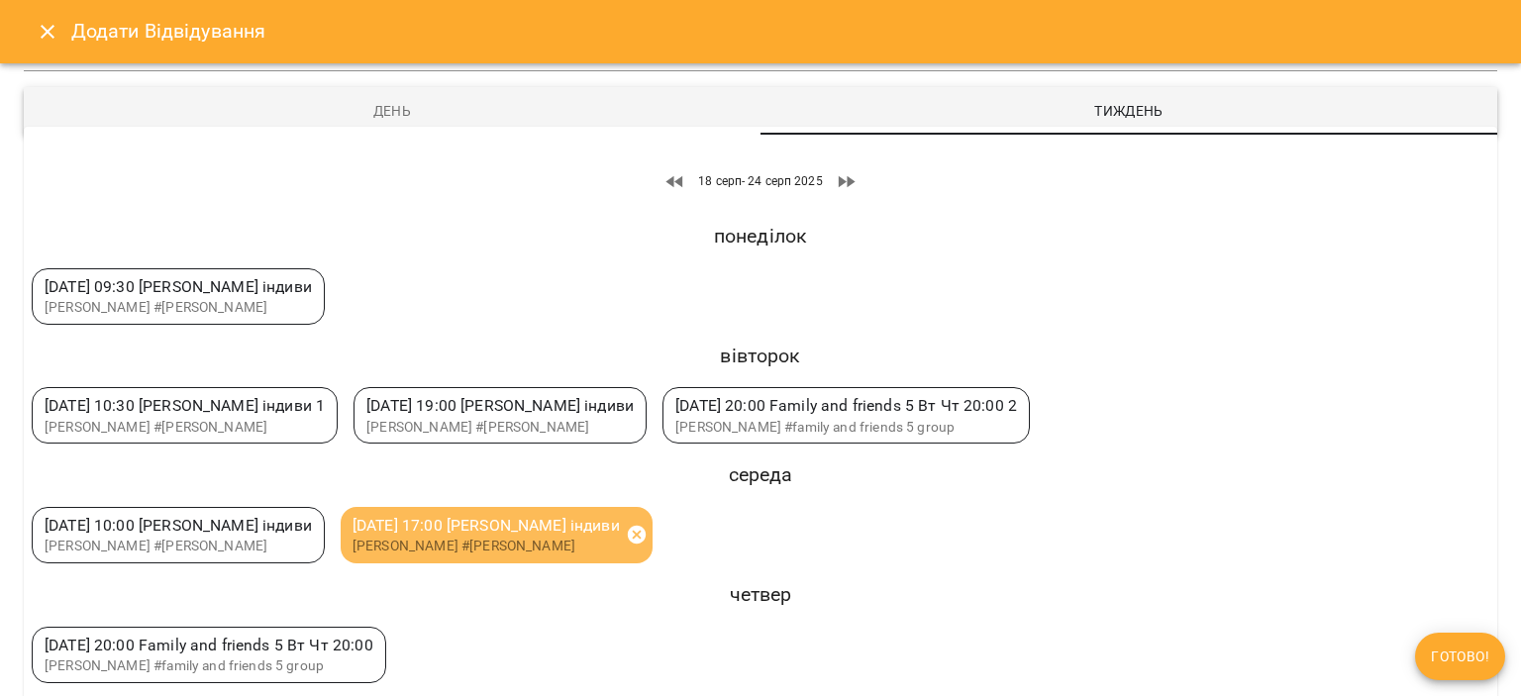
click at [648, 534] on icon at bounding box center [637, 535] width 22 height 22
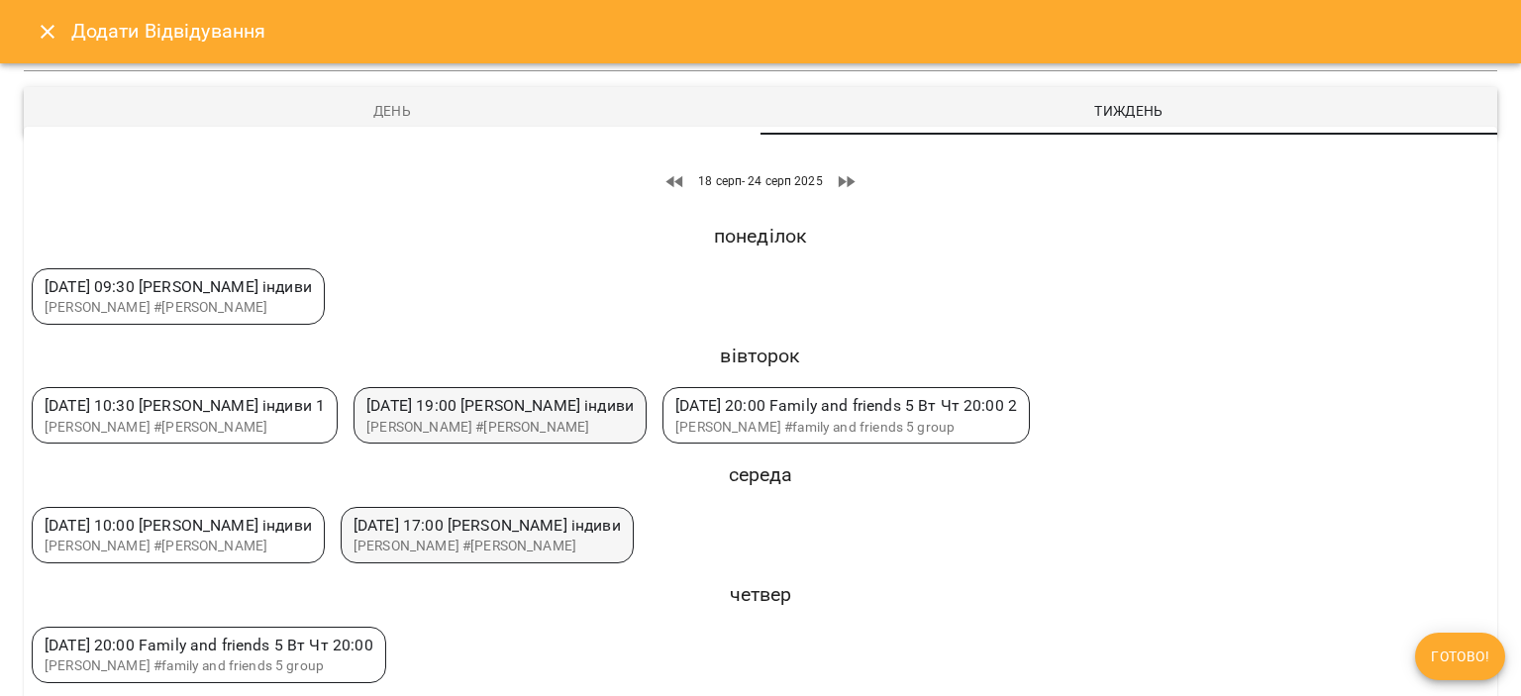
click at [589, 423] on span "[PERSON_NAME] #[PERSON_NAME]" at bounding box center [478, 427] width 223 height 16
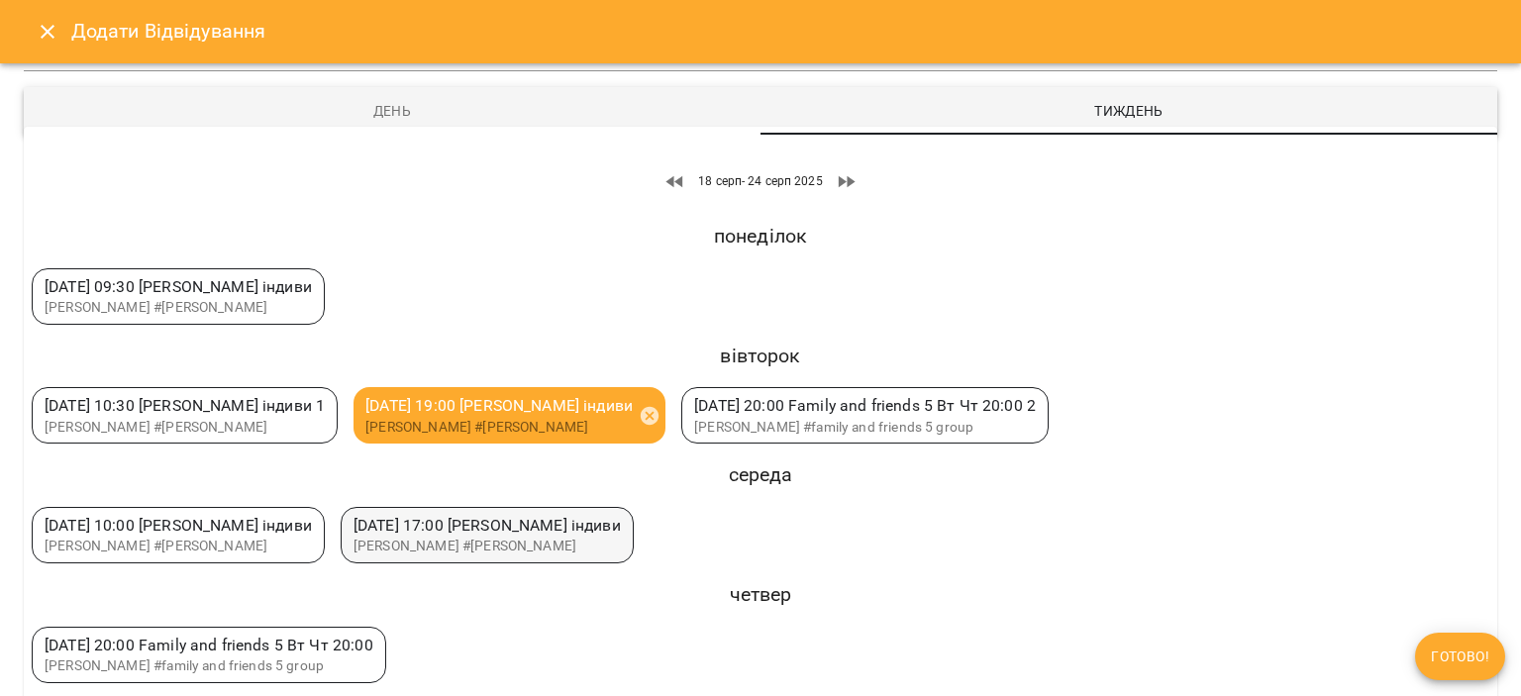
click at [1431, 665] on span "Готово!" at bounding box center [1460, 657] width 58 height 24
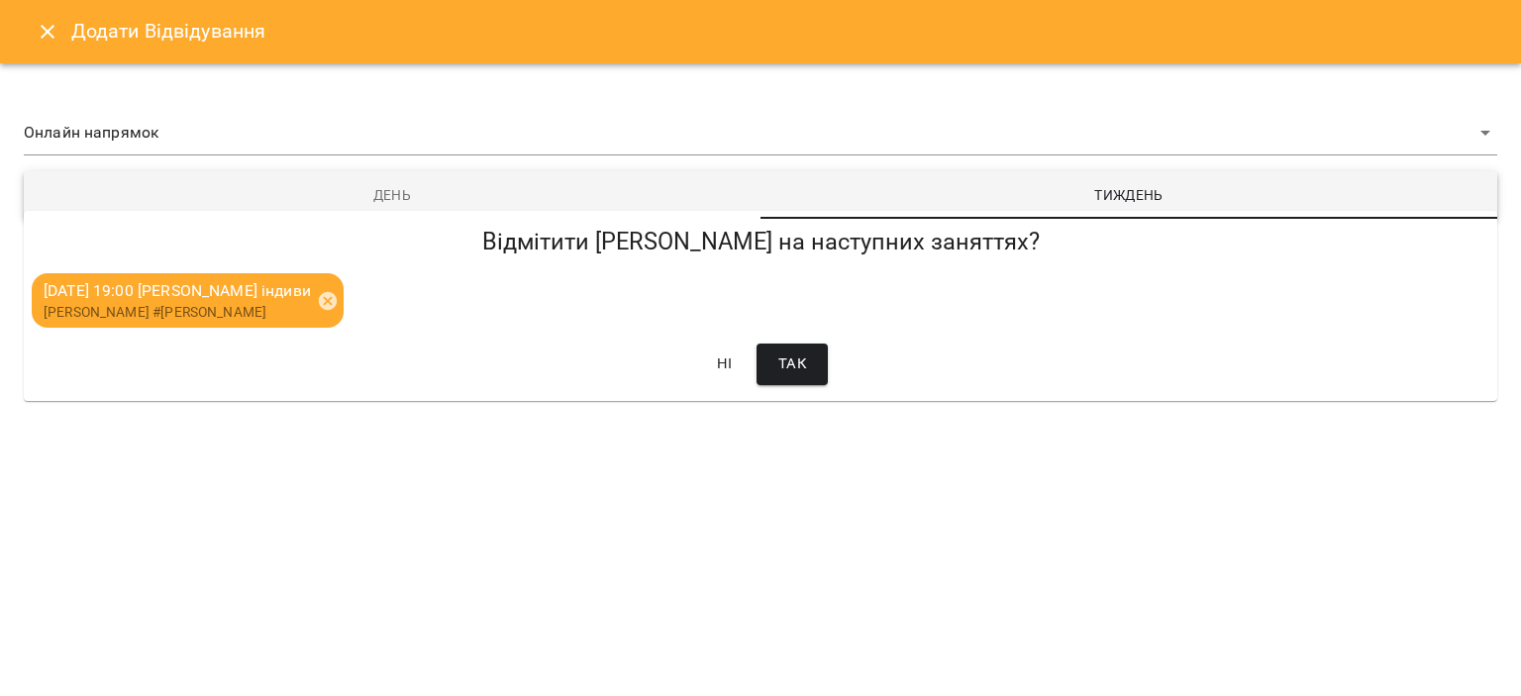
scroll to position [0, 0]
click at [810, 369] on button "Так" at bounding box center [792, 365] width 71 height 42
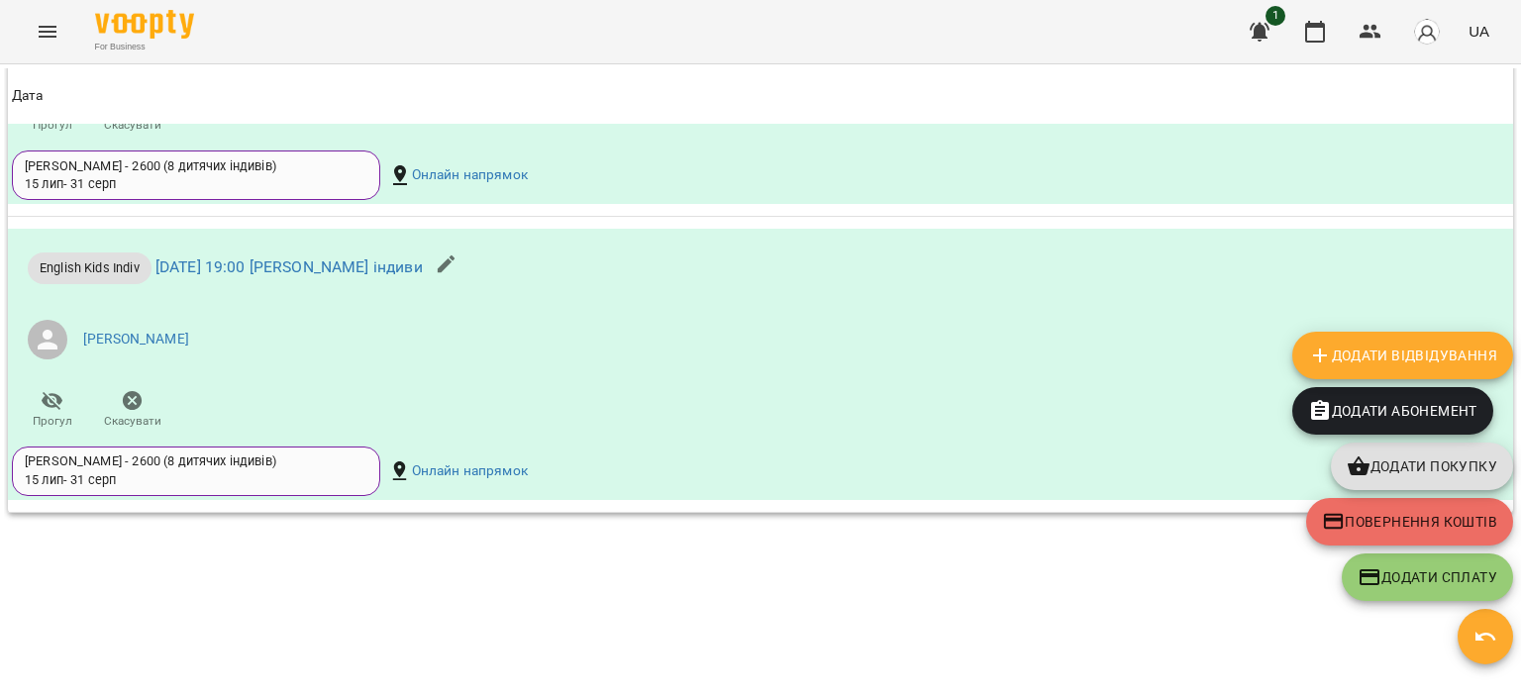
scroll to position [2179, 0]
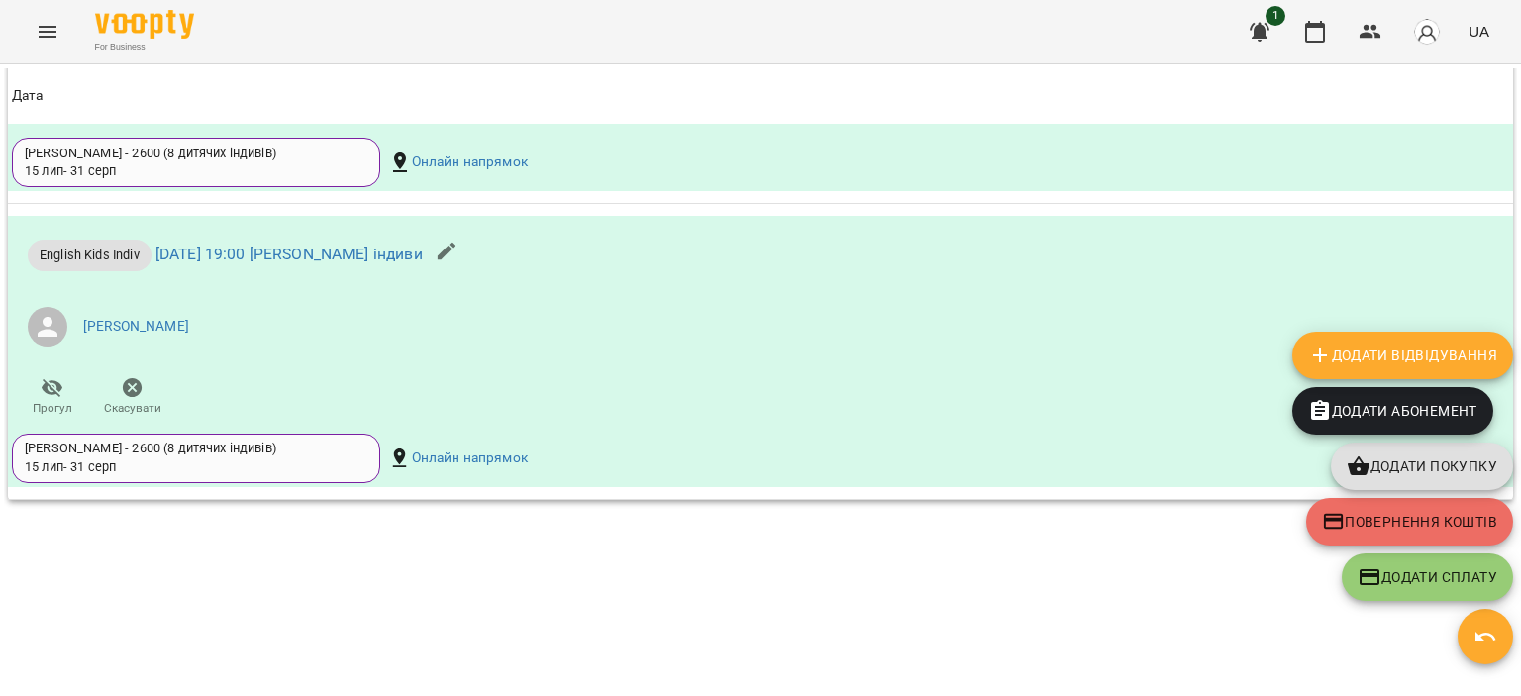
click at [361, 637] on div "Мої клієнти / [PERSON_NAME] [PERSON_NAME] kids online ukraine знижка рекомендац…" at bounding box center [761, 376] width 1514 height 617
